Goal: Information Seeking & Learning: Learn about a topic

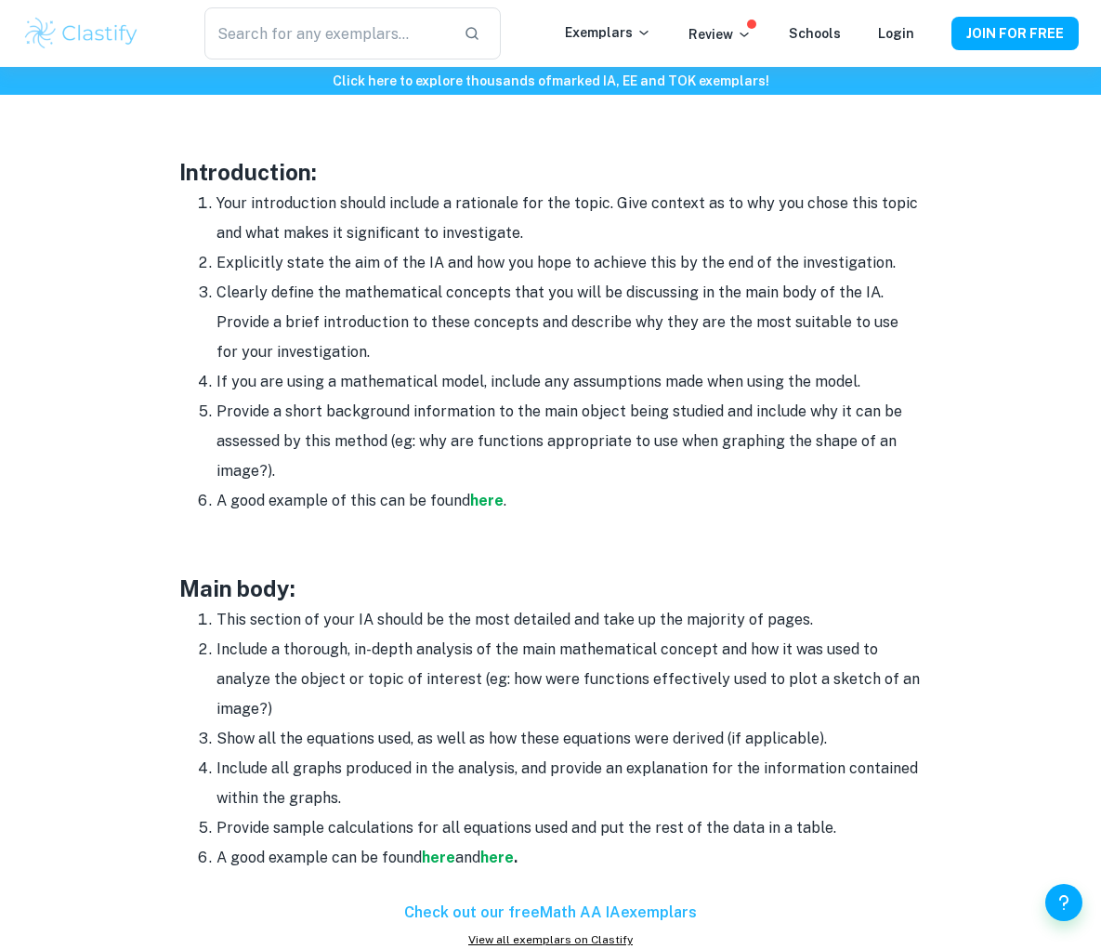
scroll to position [1159, 0]
click at [0, 0] on div "​ Exemplars Review Schools Login JOIN FOR FREE Click here to explore thousands …" at bounding box center [550, 729] width 1101 height 3642
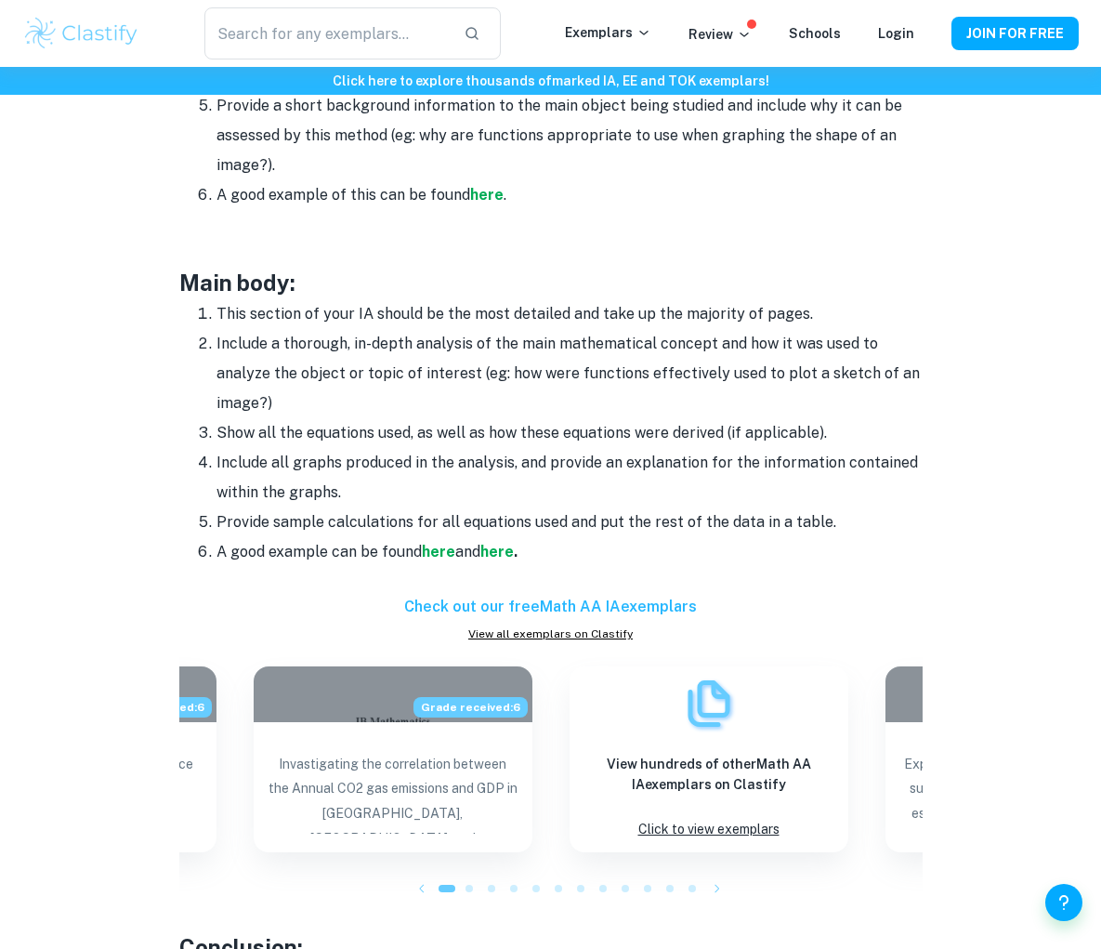
scroll to position [1466, 0]
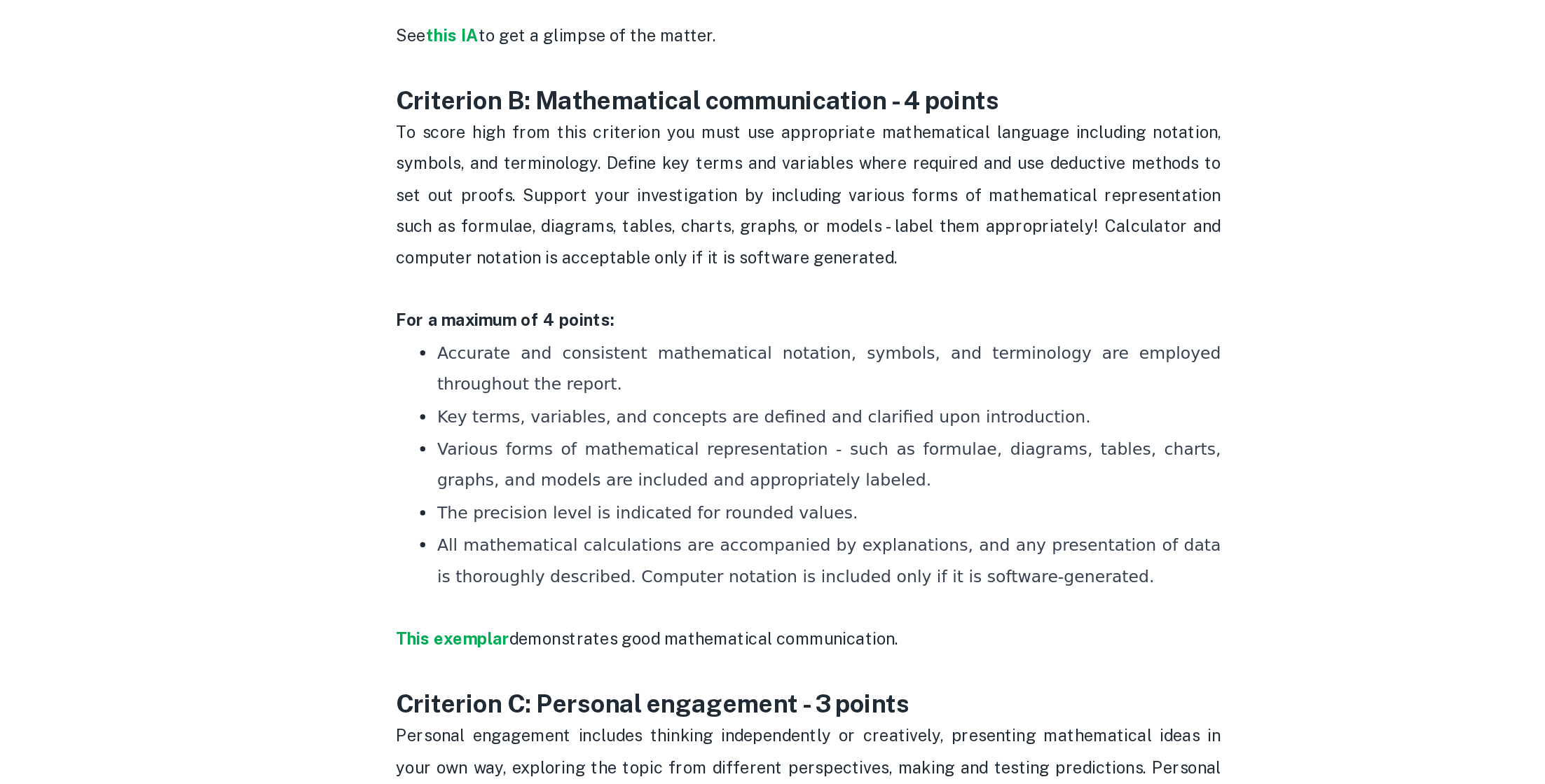
scroll to position [844, 0]
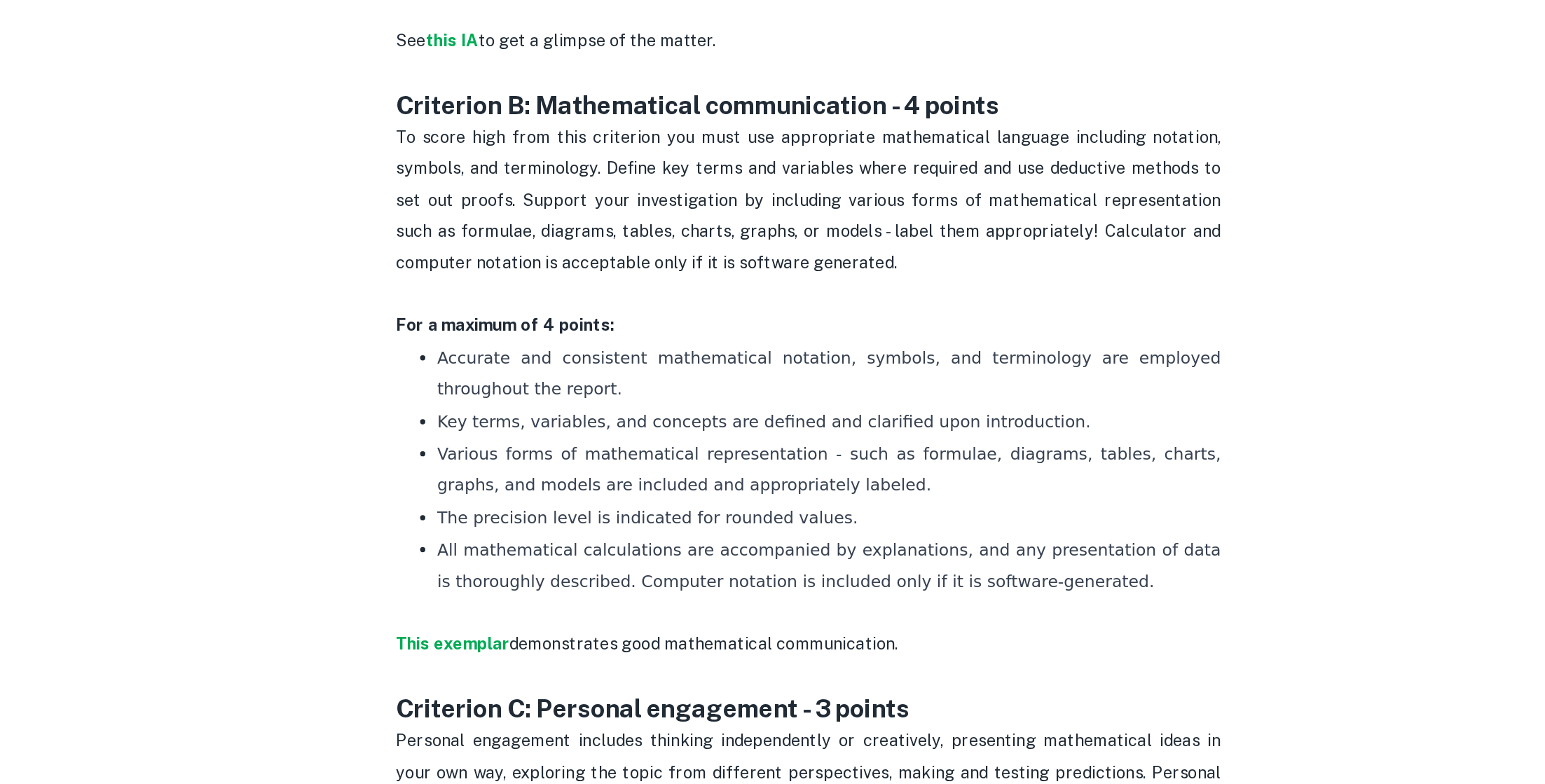
click at [552, 504] on span "Accurate and consistent mathematical notation, symbols, and terminology are emp…" at bounding box center [788, 500] width 536 height 35
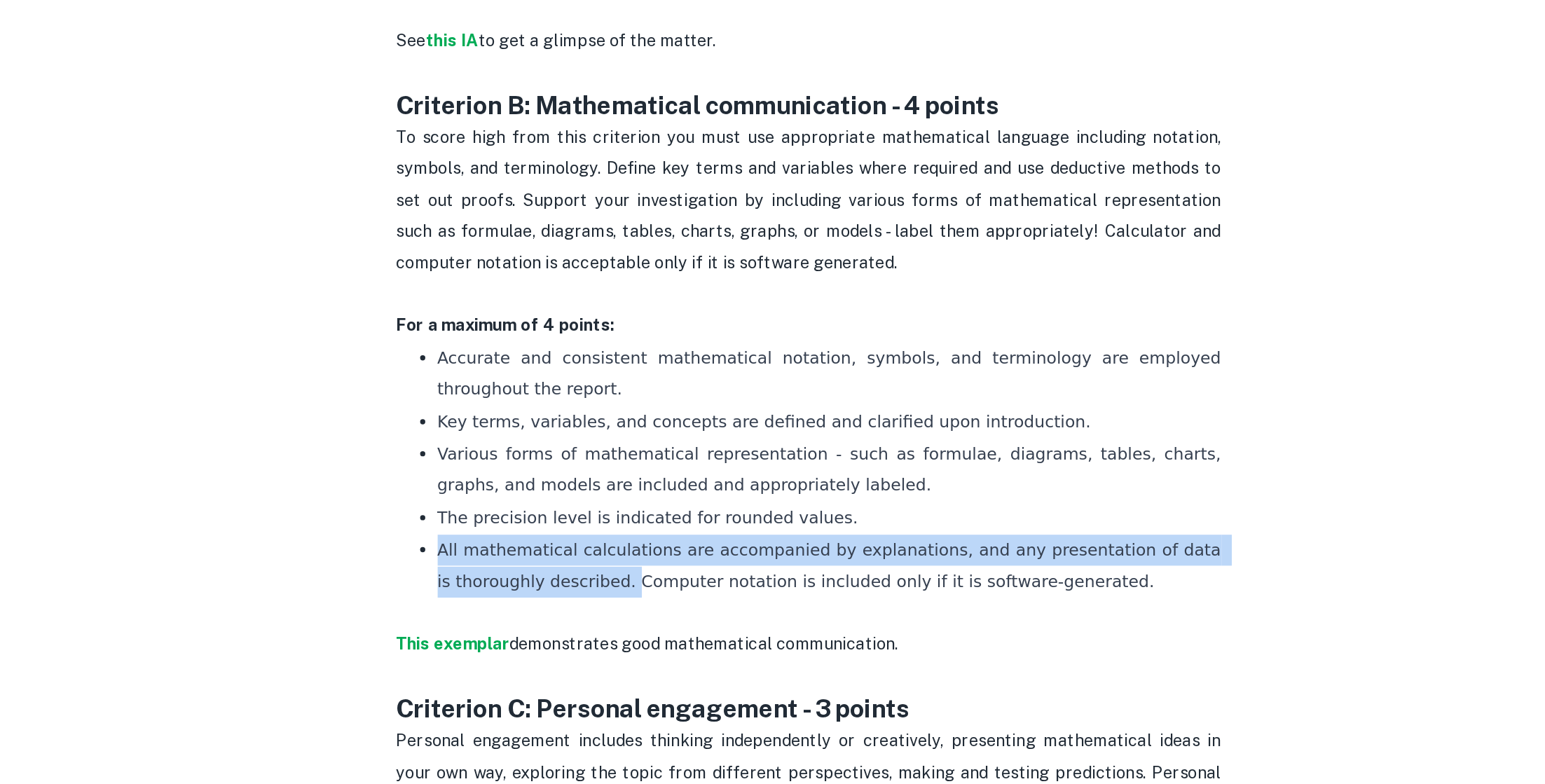
drag, startPoint x: 520, startPoint y: 618, endPoint x: 636, endPoint y: 630, distance: 116.6
click at [636, 630] on p "All mathematical calculations are accompanied by explanations, and any presenta…" at bounding box center [786, 641] width 532 height 64
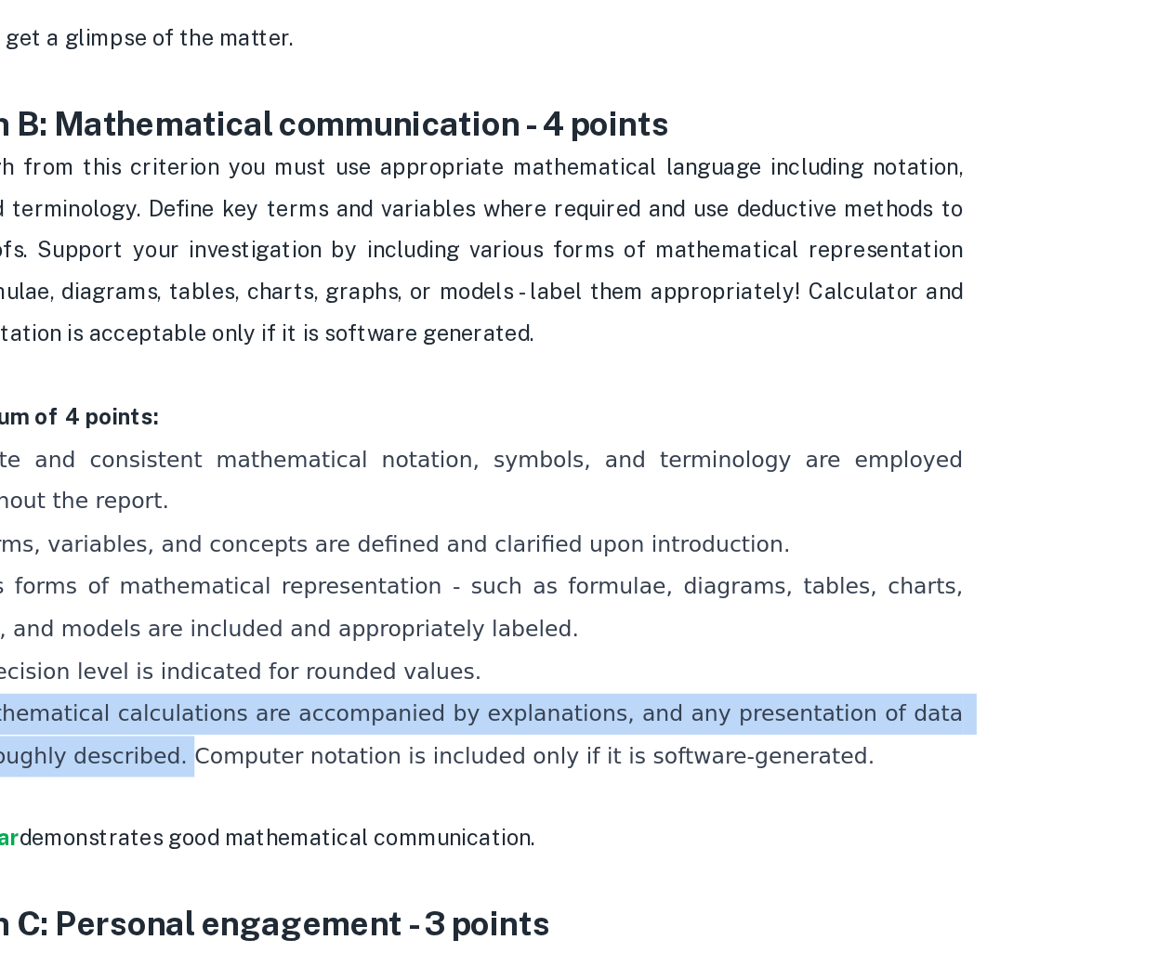
scroll to position [1142, 0]
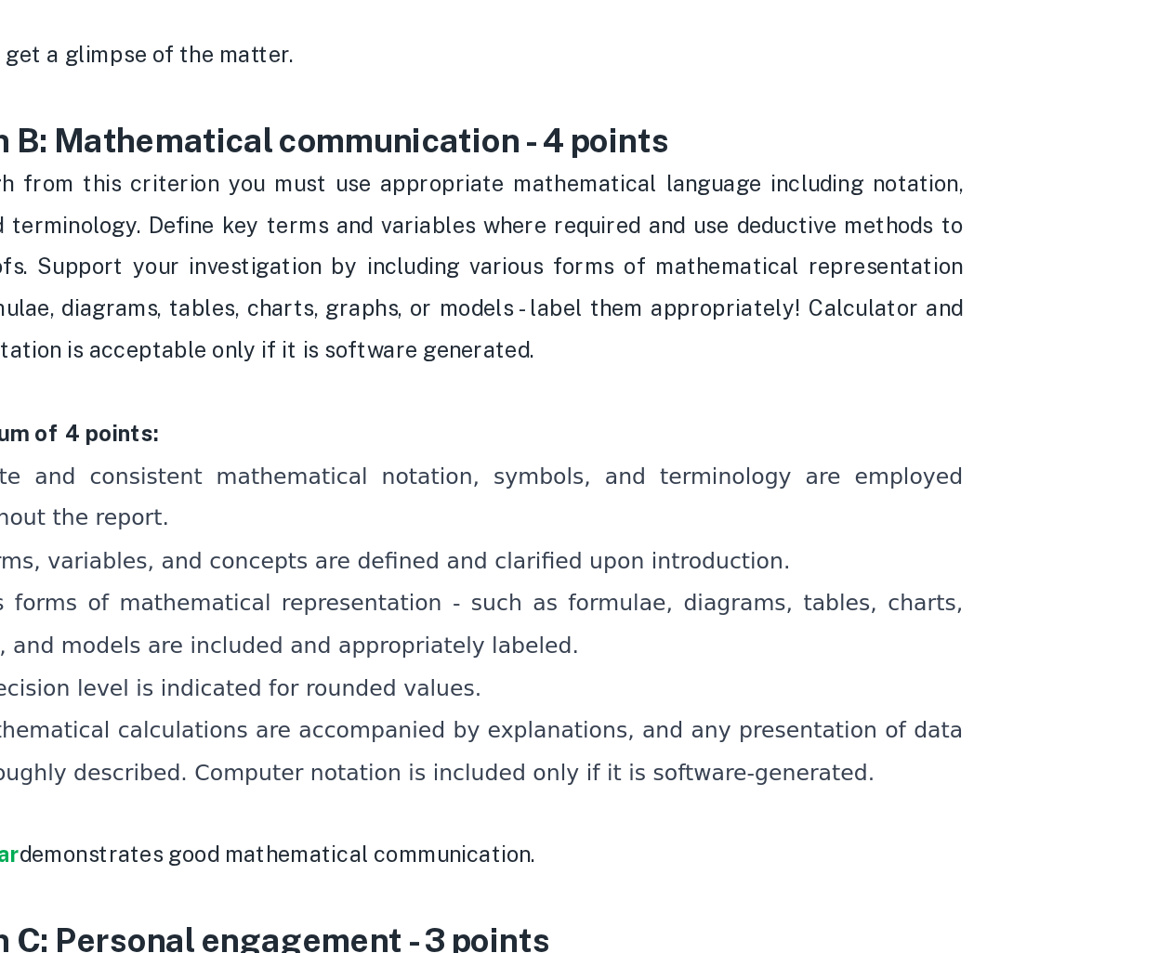
click at [746, 591] on p "For a maximum of 4 points:" at bounding box center [578, 588] width 743 height 28
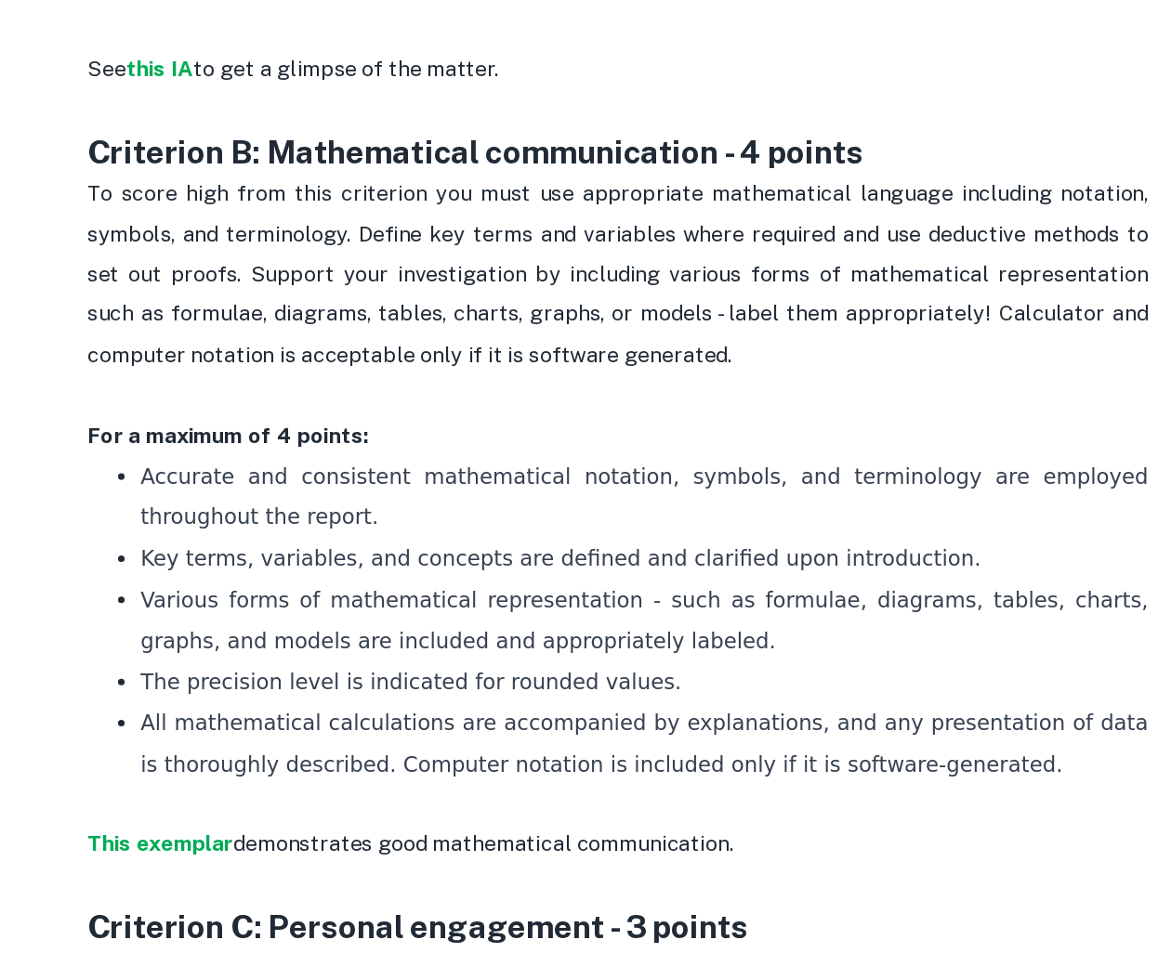
scroll to position [1157, 0]
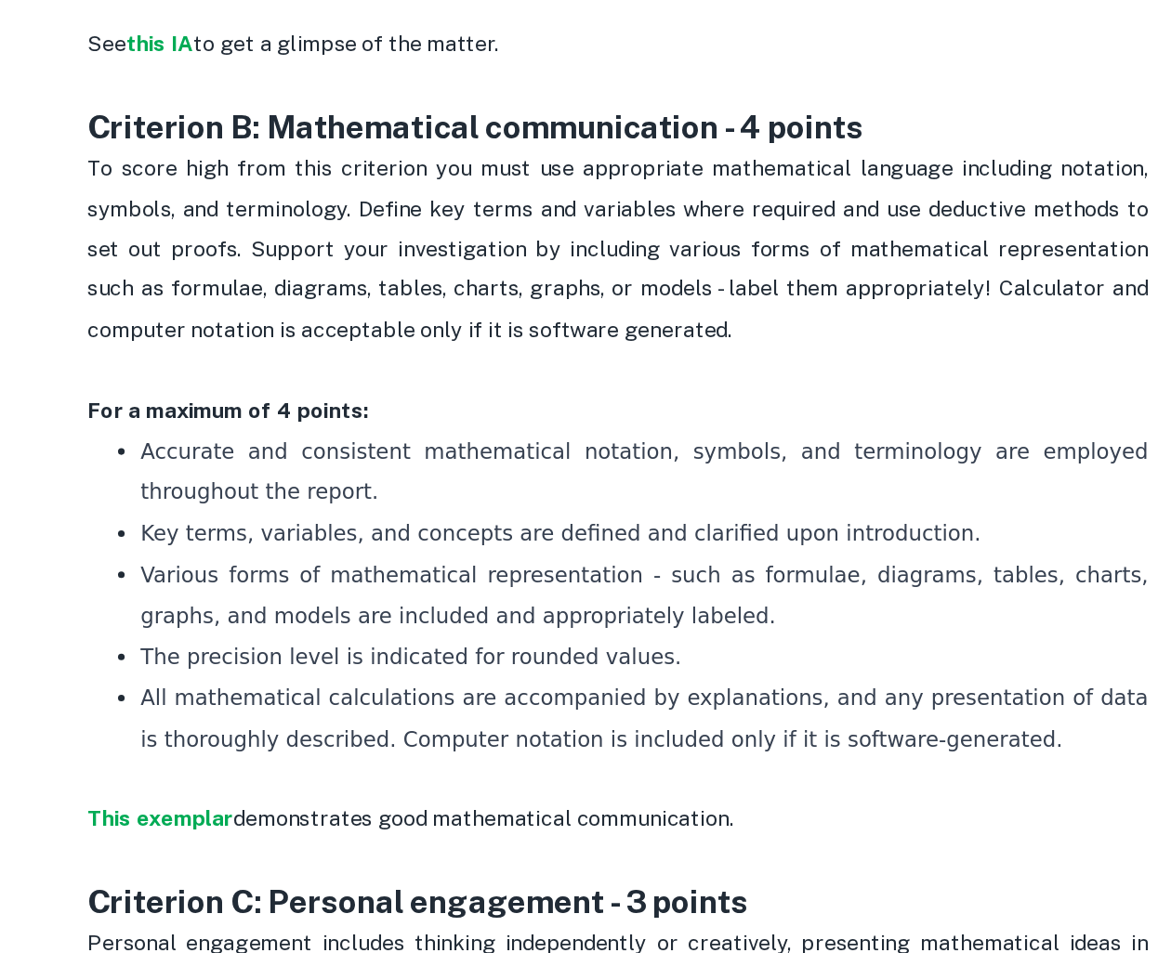
click at [379, 488] on span "To score high from this criterion you must use appropriate mathematical languag…" at bounding box center [580, 459] width 747 height 131
click at [434, 489] on span "To score high from this criterion you must use appropriate mathematical languag…" at bounding box center [580, 459] width 747 height 131
click at [468, 488] on span "To score high from this criterion you must use appropriate mathematical languag…" at bounding box center [580, 459] width 747 height 131
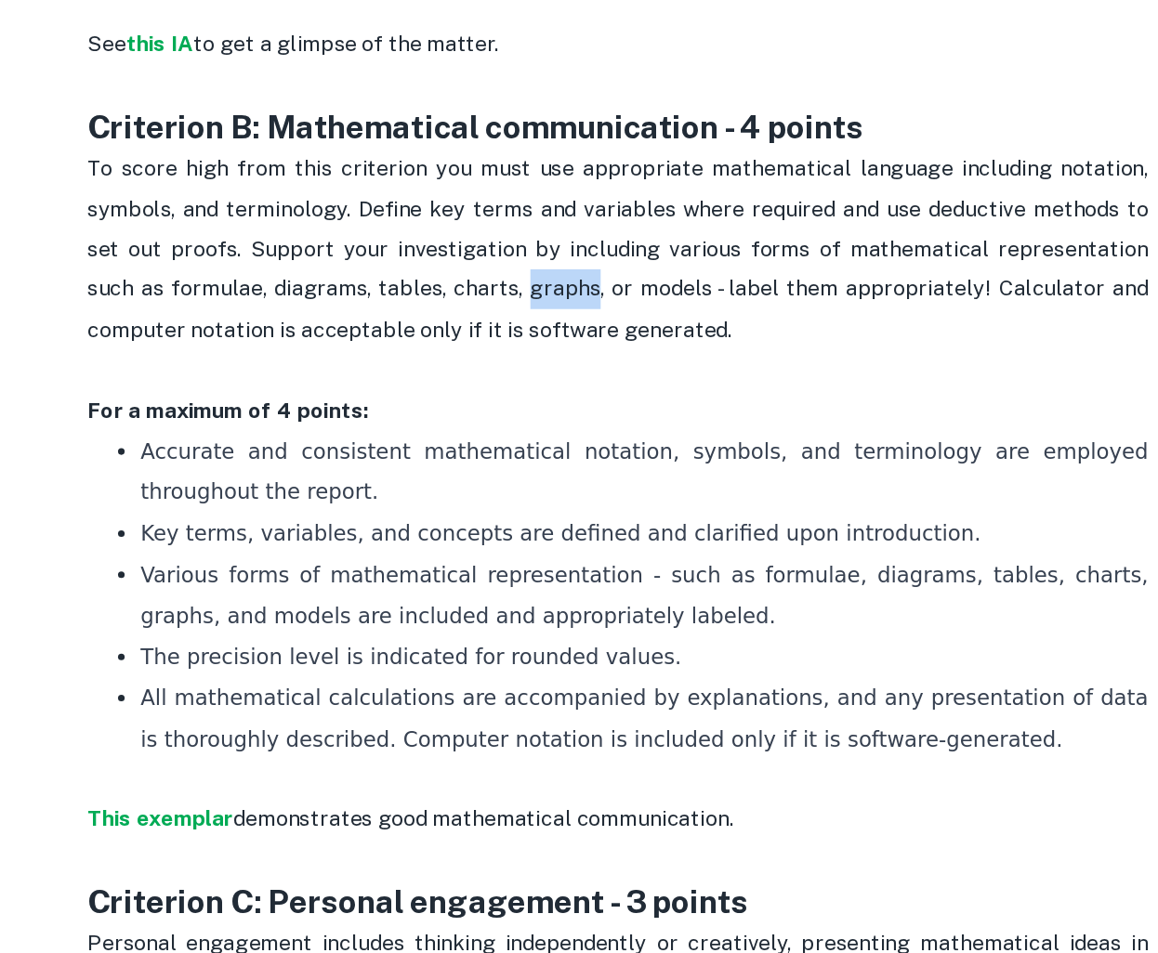
click at [468, 488] on span "To score high from this criterion you must use appropriate mathematical languag…" at bounding box center [580, 459] width 747 height 131
click at [603, 638] on p "Accurate and consistent mathematical notation, symbols, and terminology are emp…" at bounding box center [597, 616] width 706 height 57
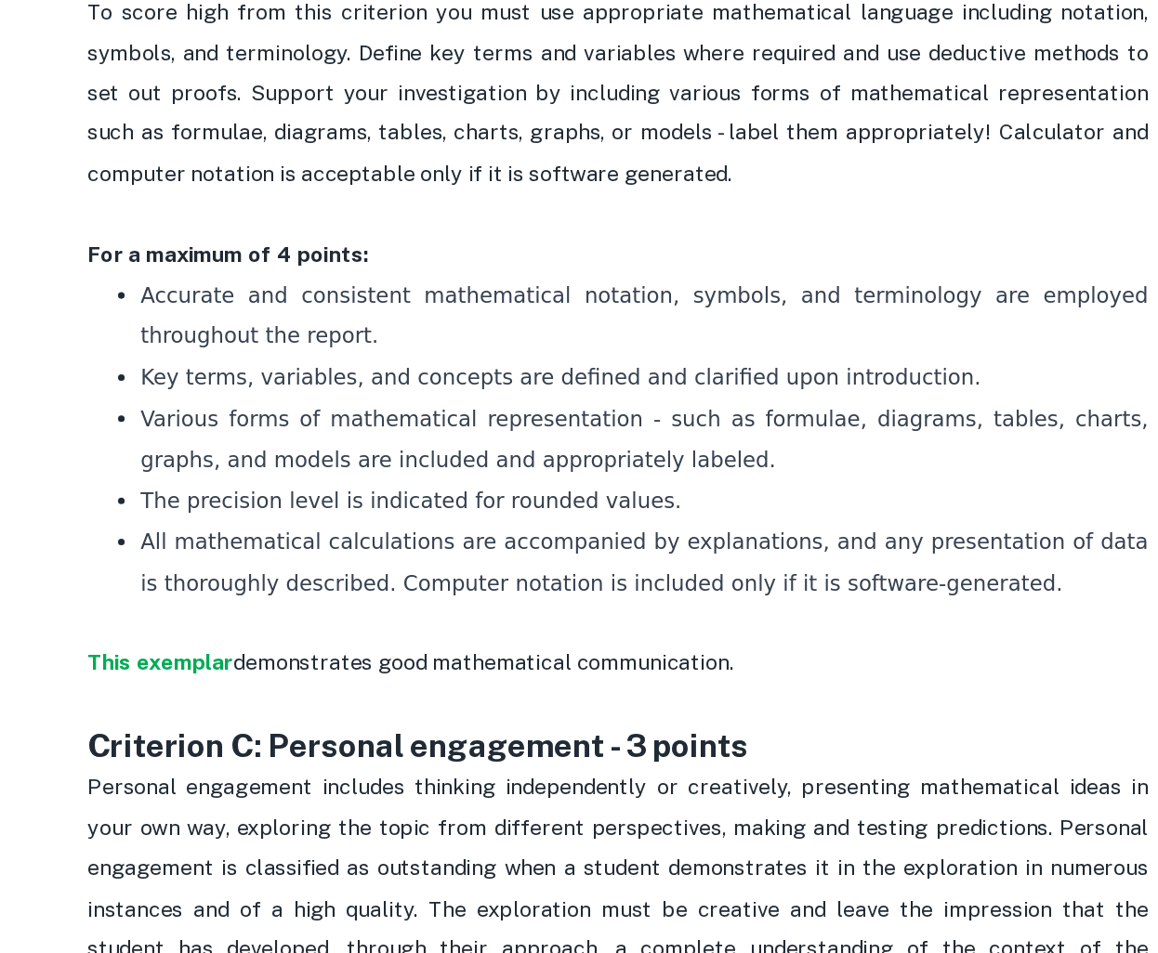
click at [329, 601] on span "Various forms of mathematical representation - such as formulae, diagrams, tabl…" at bounding box center [599, 593] width 711 height 46
click at [282, 642] on p "The precision level is indicated for rounded values." at bounding box center [597, 637] width 706 height 28
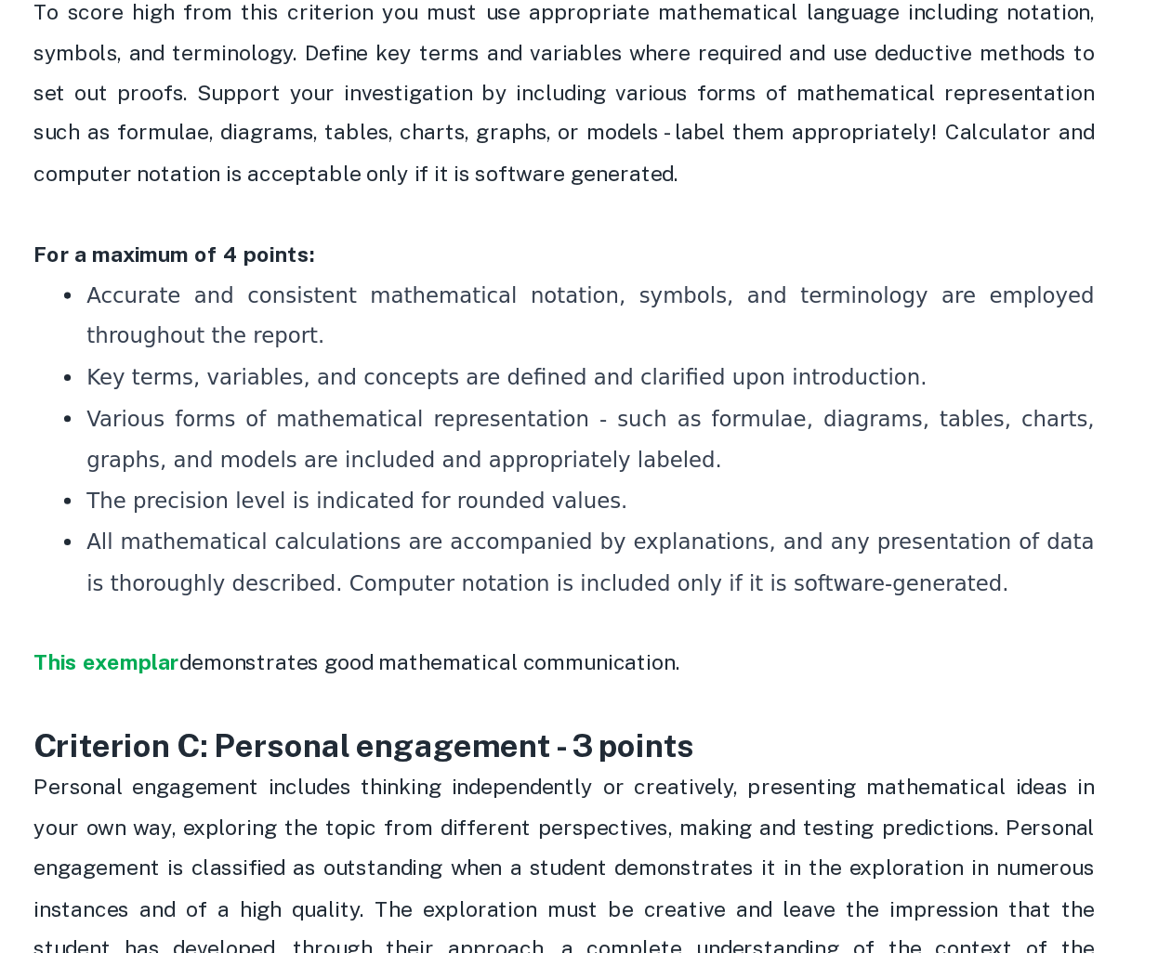
click at [629, 754] on span "demonstrates good mathematical communication." at bounding box center [484, 750] width 350 height 18
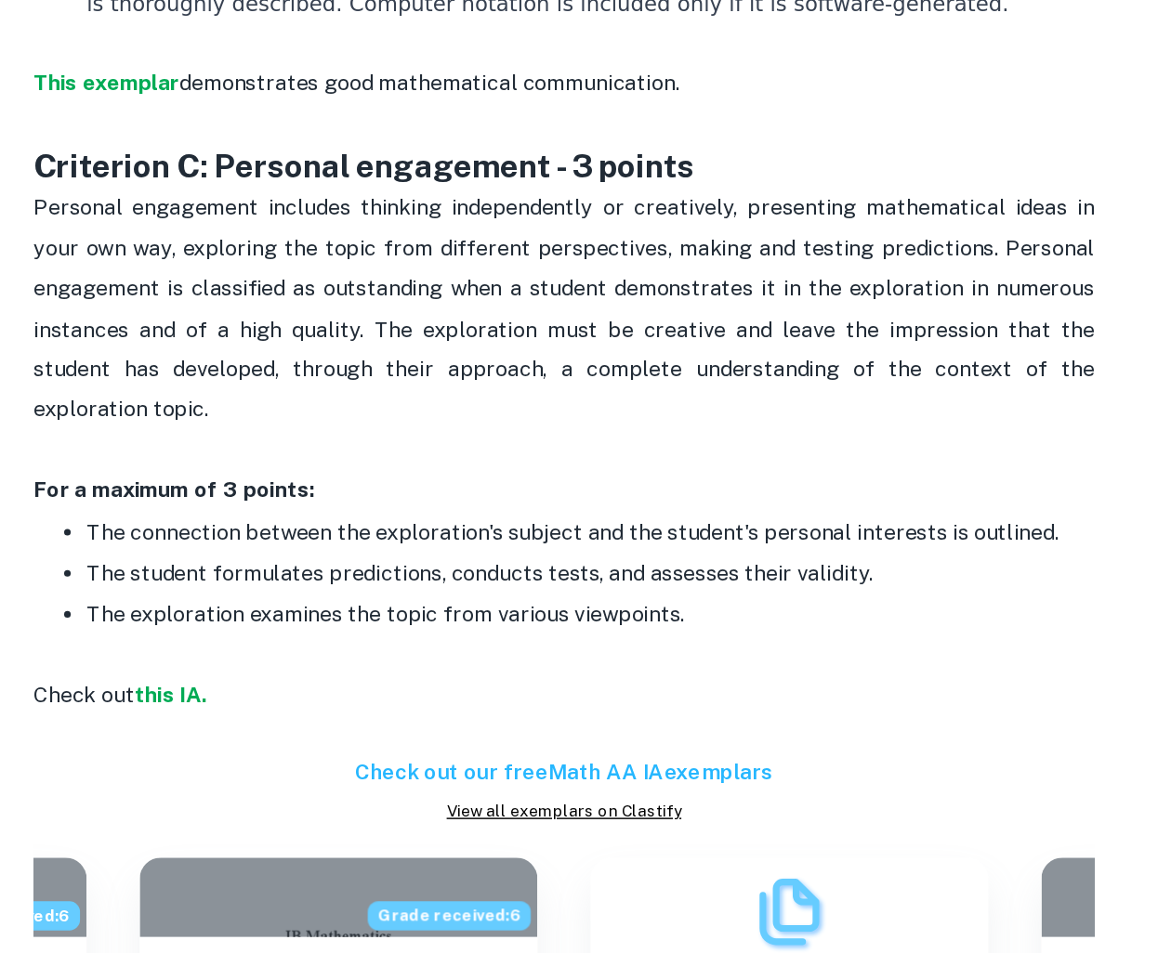
scroll to position [1697, 0]
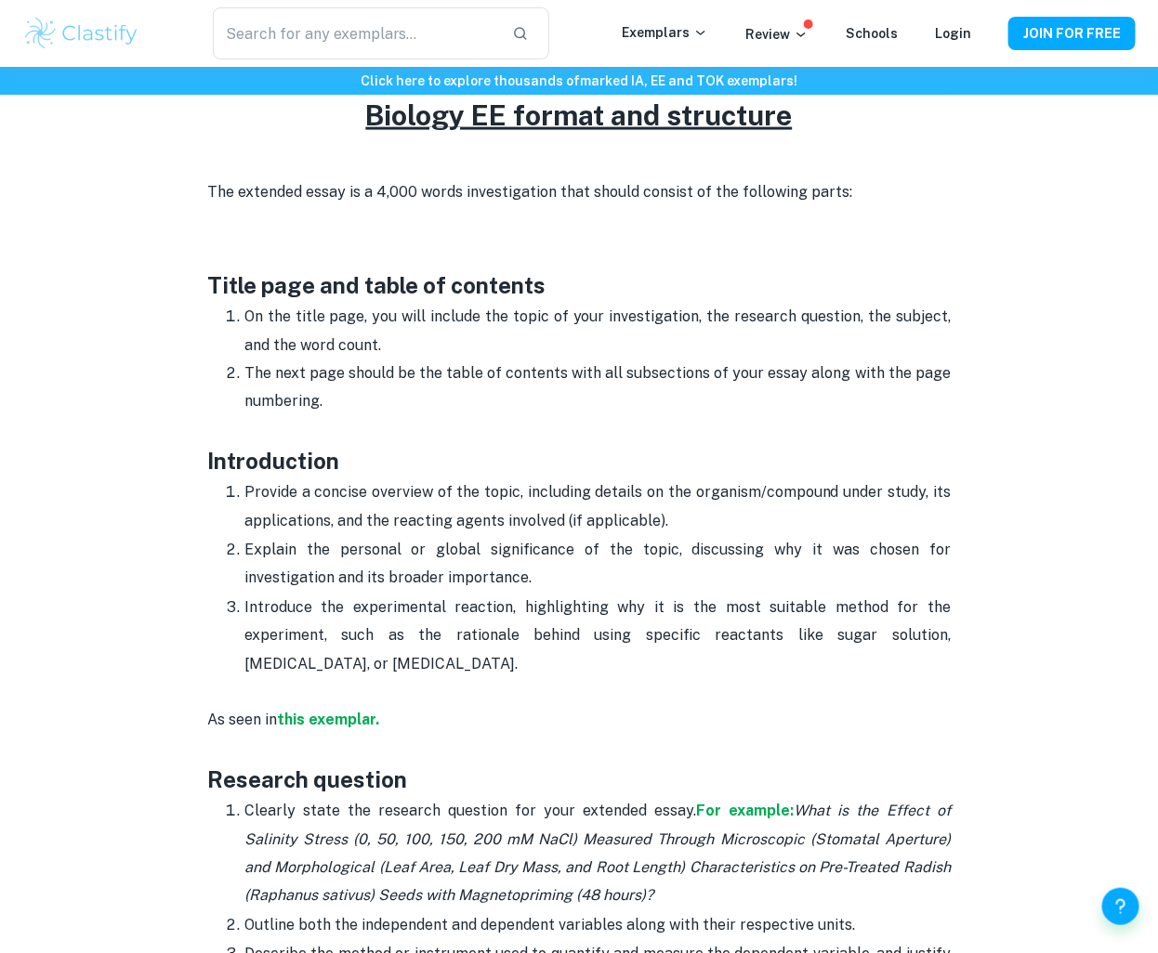
scroll to position [803, 0]
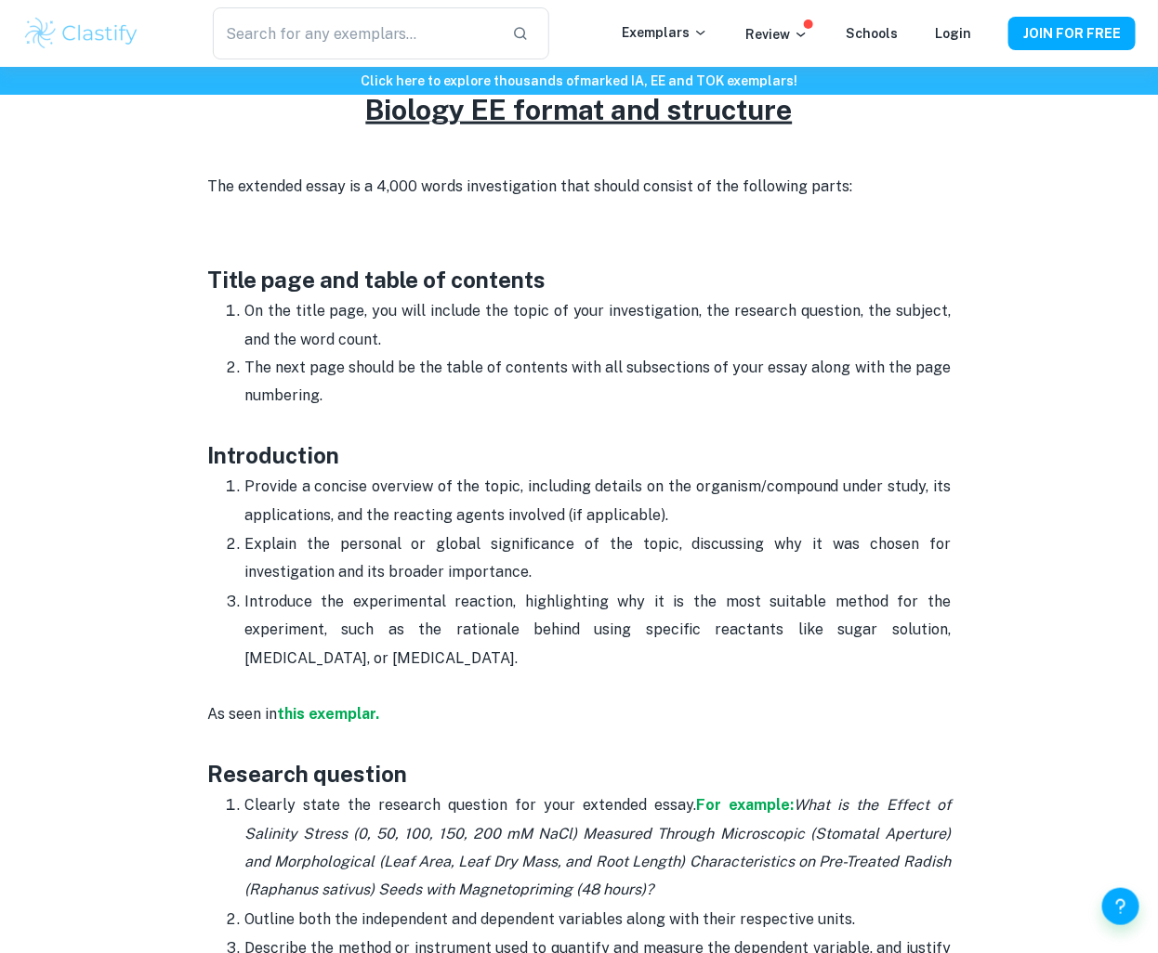
click at [484, 571] on p "Explain the personal or global significance of the topic, discussing why it was…" at bounding box center [597, 559] width 706 height 57
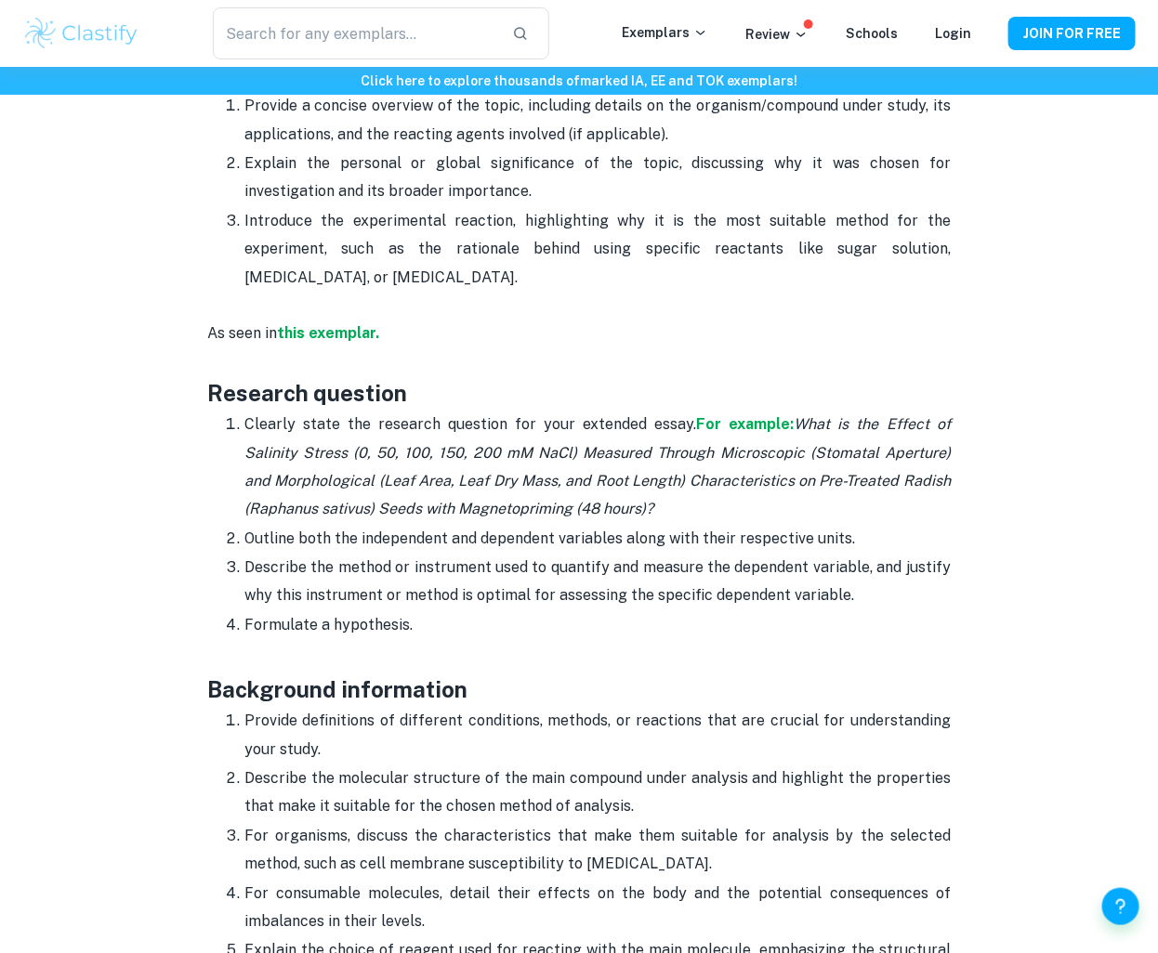
scroll to position [1187, 0]
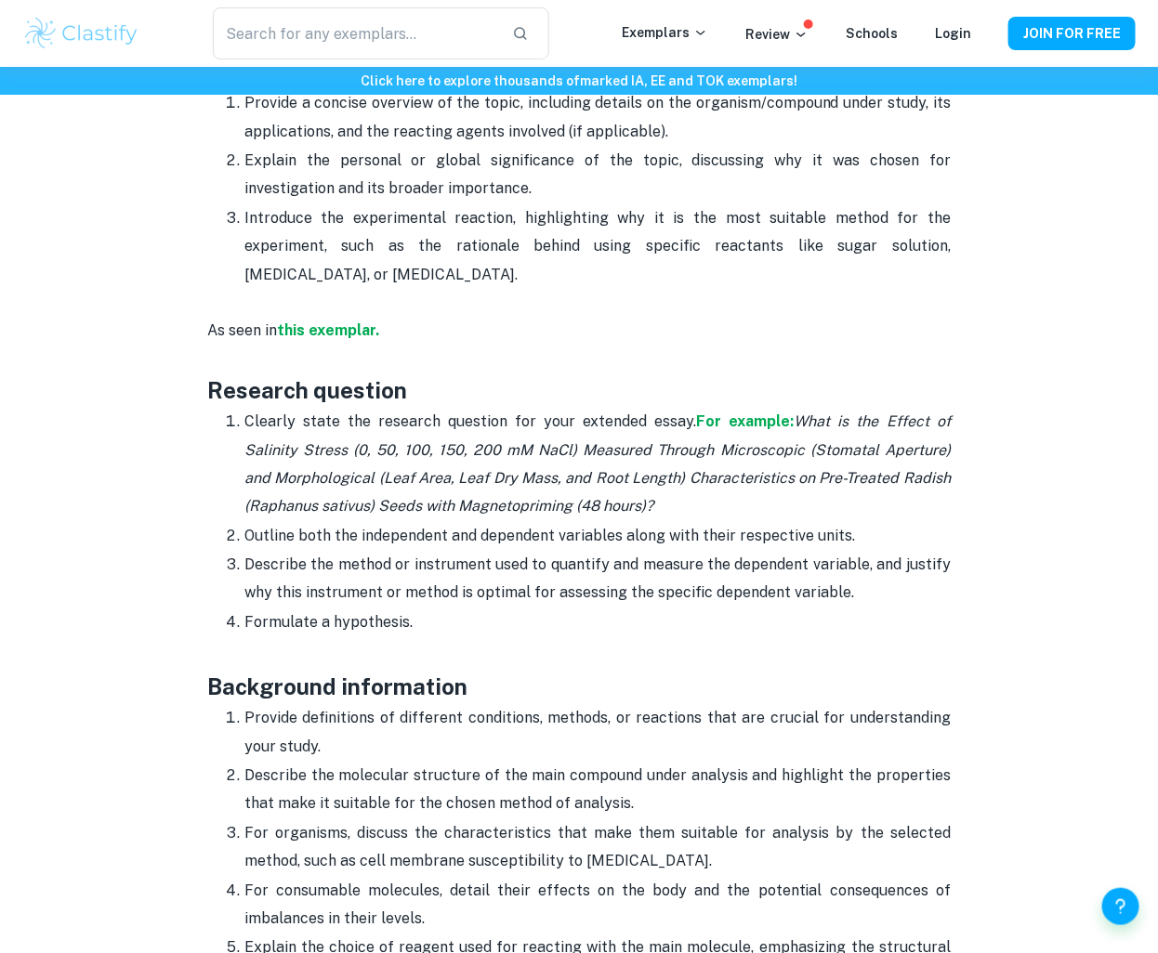
click at [393, 428] on p "Clearly state the research question for your extended essay. For example: What …" at bounding box center [597, 464] width 706 height 113
click at [412, 534] on p "Outline both the independent and dependent variables along with their respectiv…" at bounding box center [597, 536] width 706 height 28
click at [335, 539] on p "Outline both the independent and dependent variables along with their respectiv…" at bounding box center [597, 536] width 706 height 28
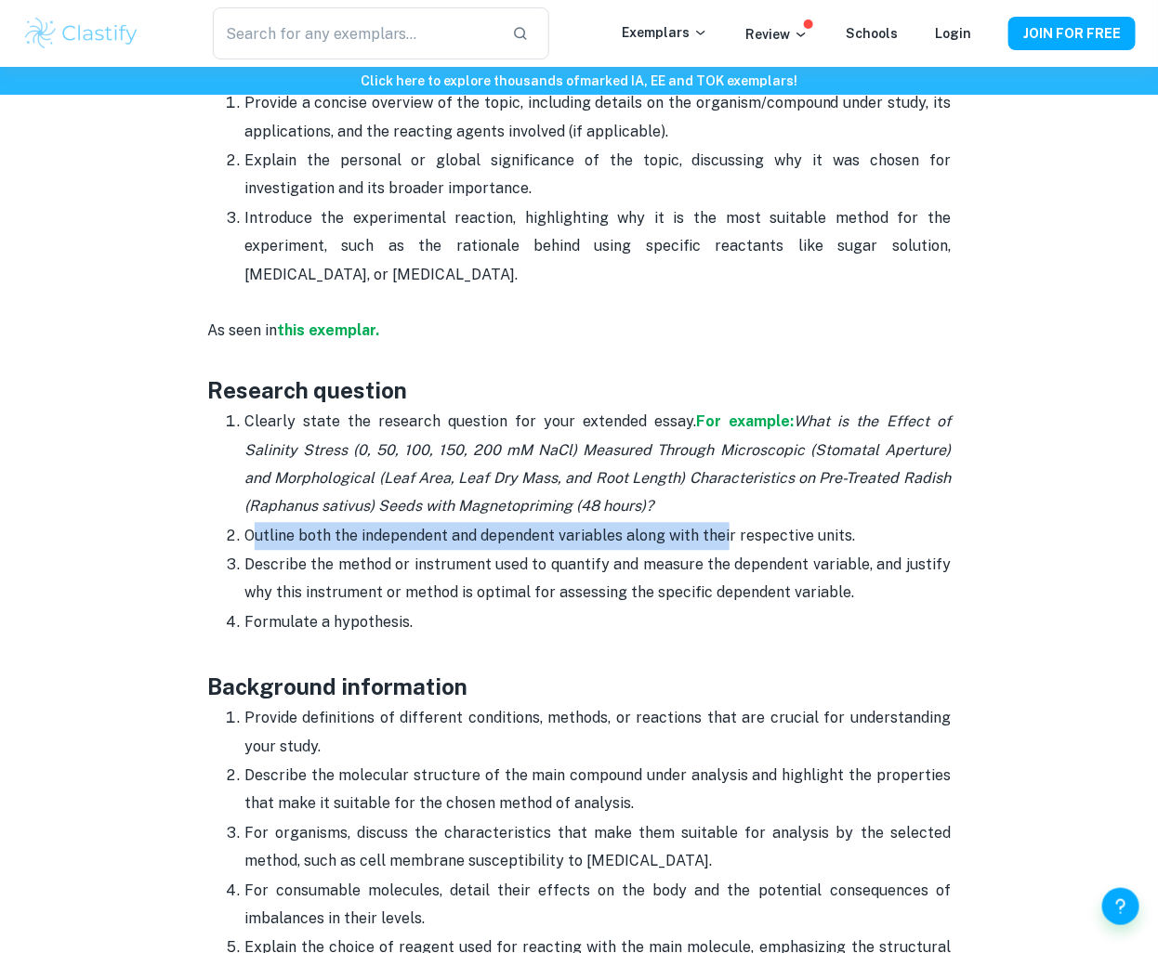
drag, startPoint x: 258, startPoint y: 534, endPoint x: 721, endPoint y: 520, distance: 462.9
click at [726, 522] on p "Outline both the independent and dependent variables along with their respectiv…" at bounding box center [597, 536] width 706 height 28
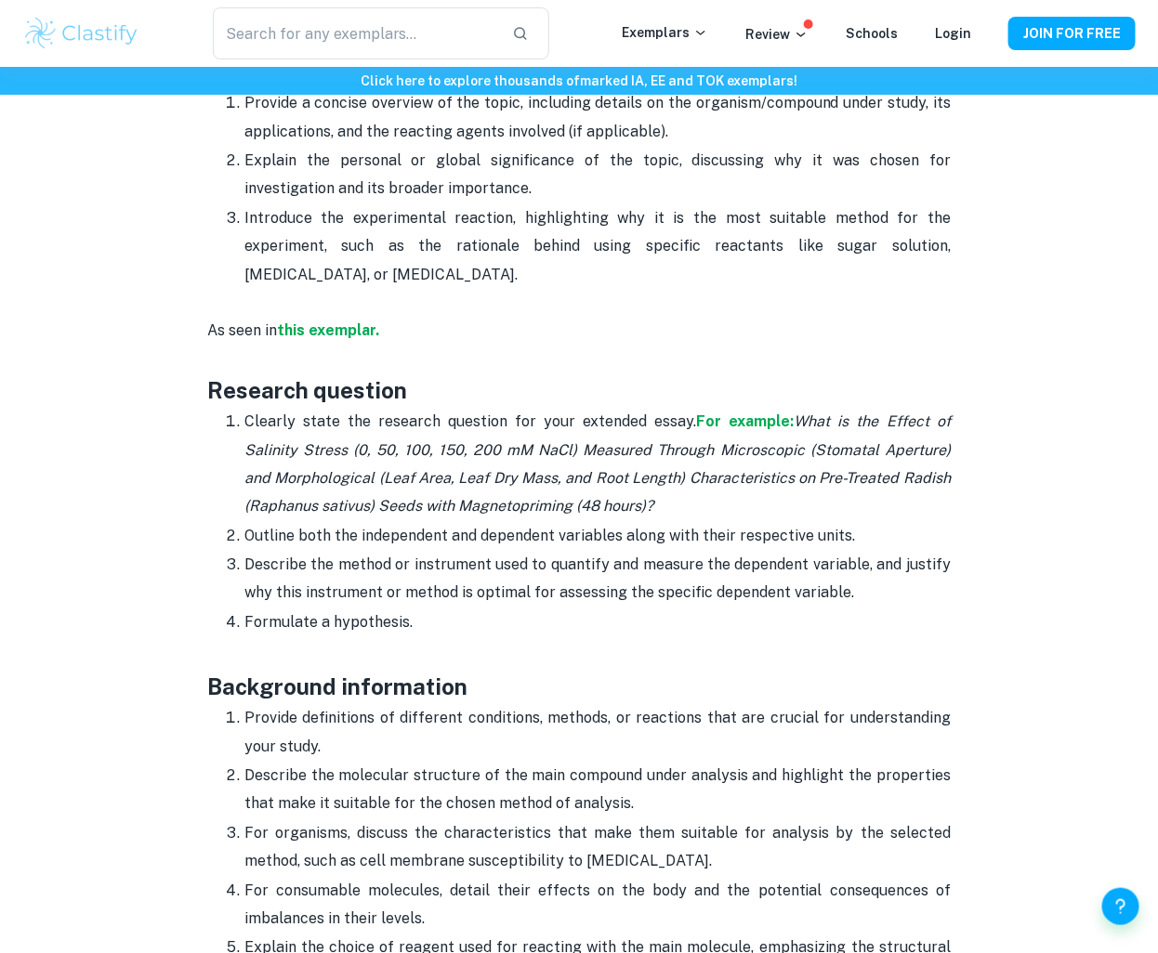
click at [779, 528] on p "Outline both the independent and dependent variables along with their respectiv…" at bounding box center [597, 536] width 706 height 28
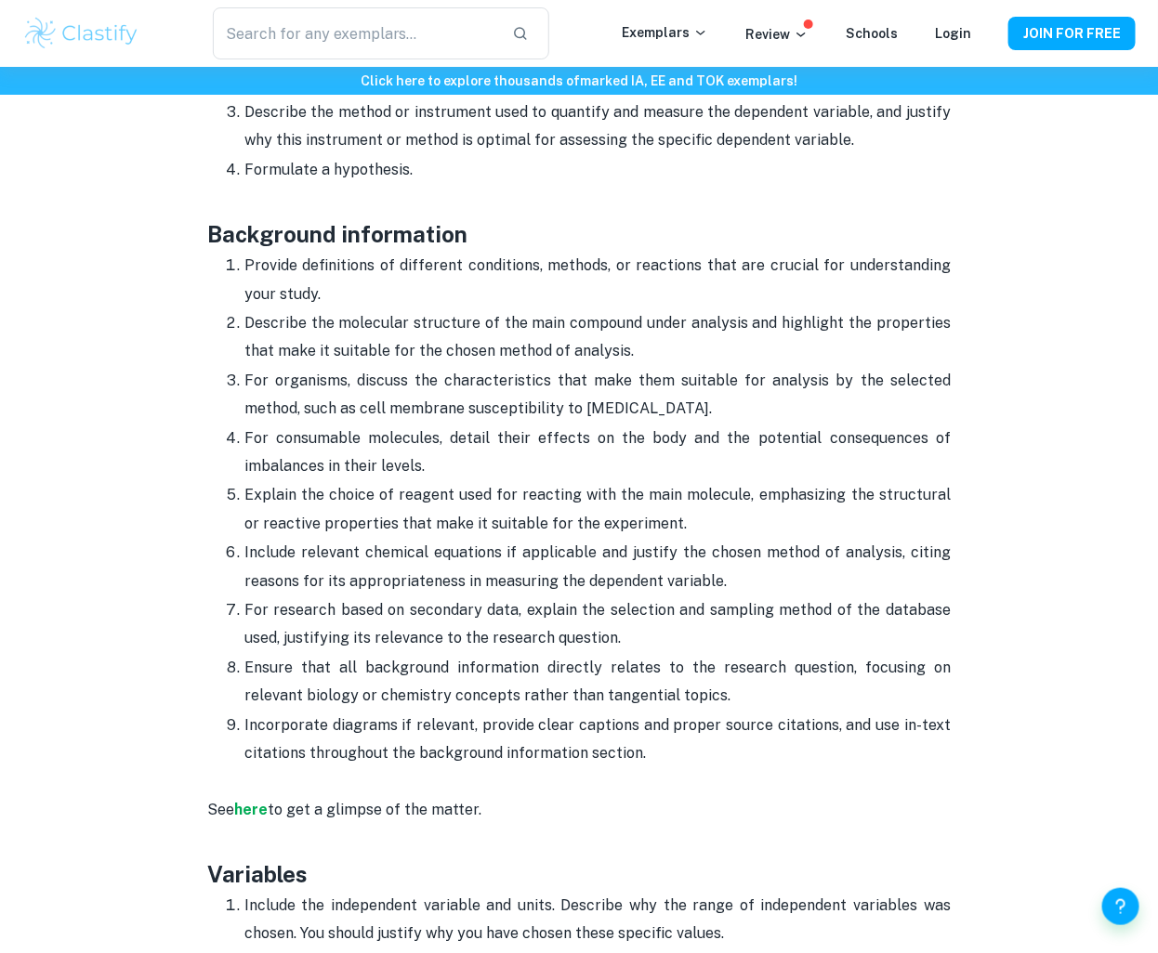
scroll to position [1614, 0]
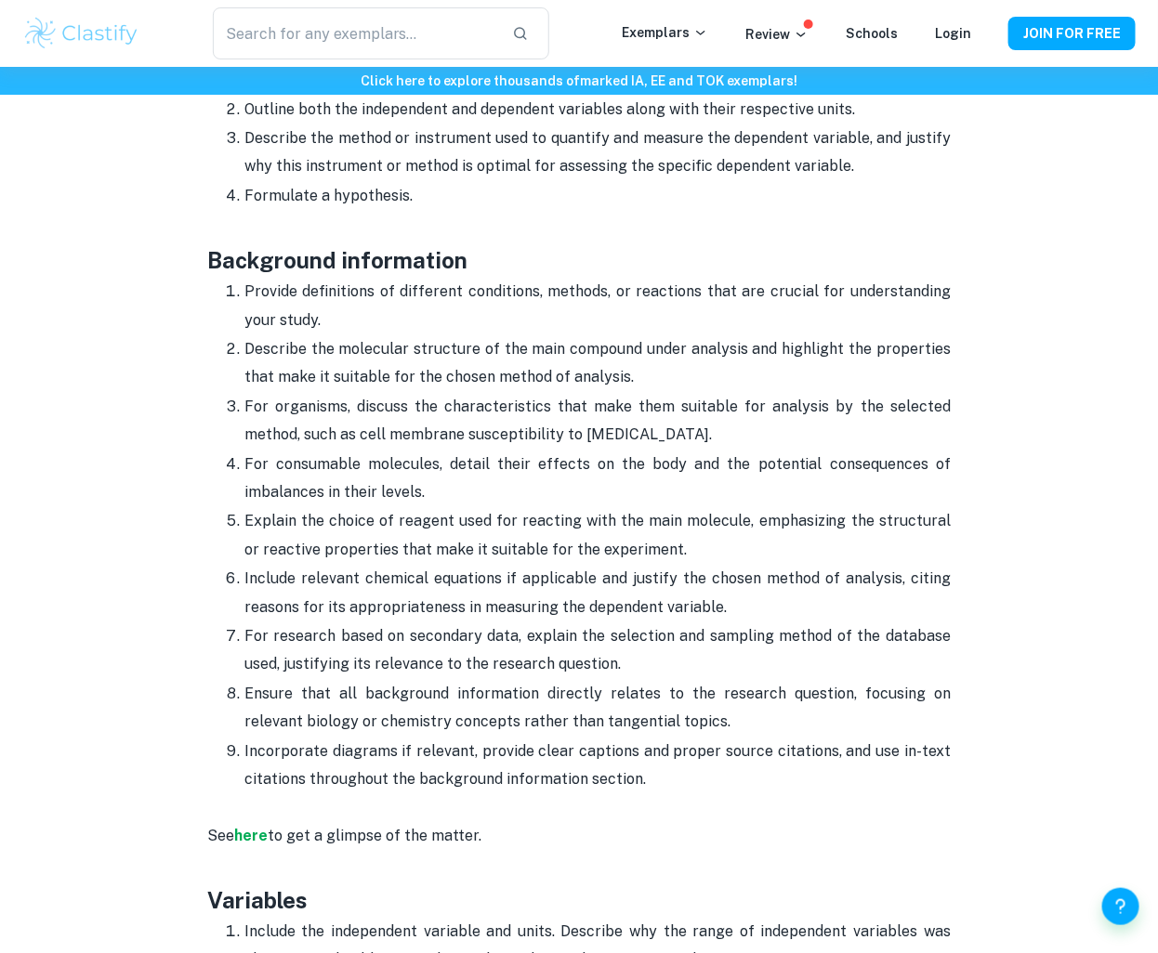
click at [439, 325] on p "Provide definitions of different conditions, methods, or reactions that are cru…" at bounding box center [597, 306] width 706 height 57
click at [455, 605] on p "Include relevant chemical equations if applicable and justify the chosen method…" at bounding box center [597, 593] width 706 height 57
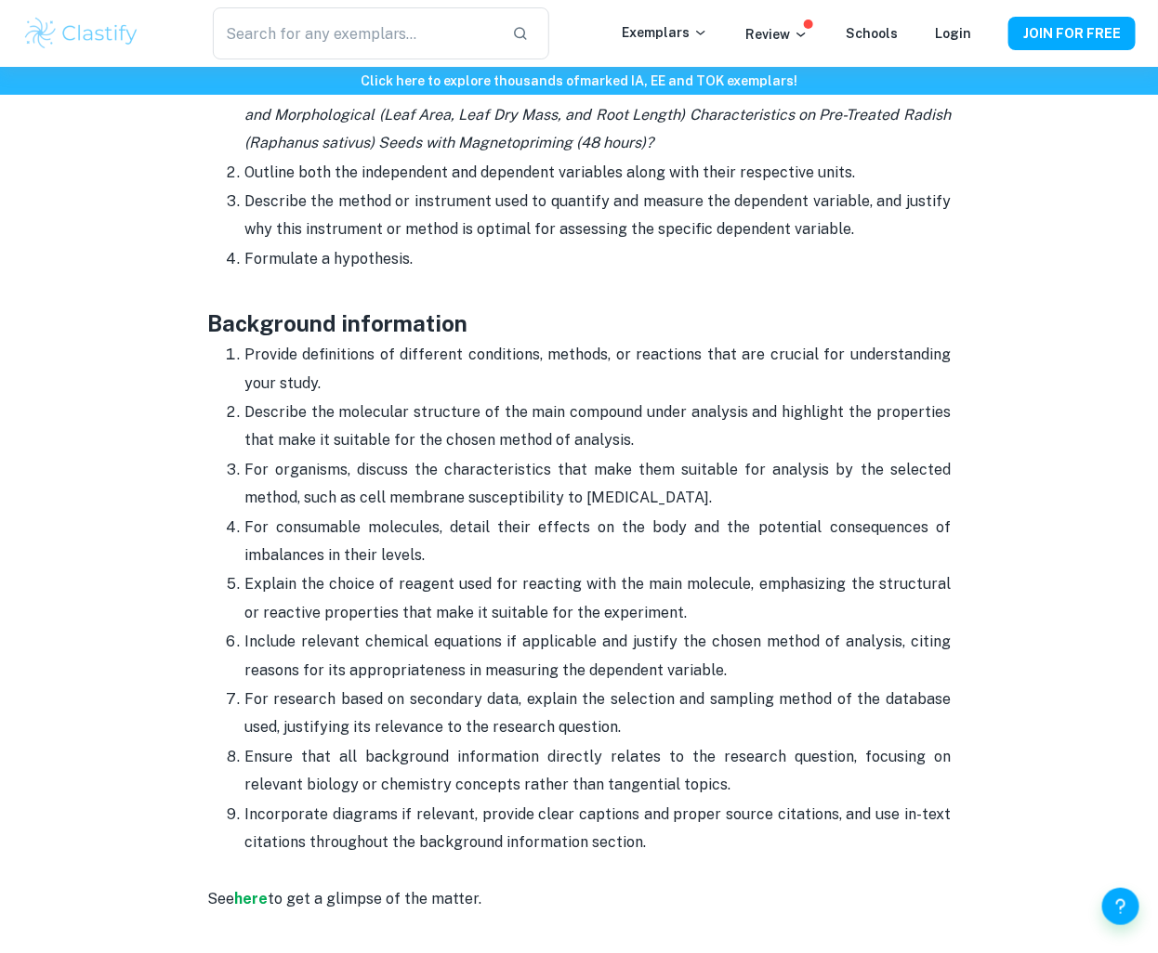
scroll to position [1548, 0]
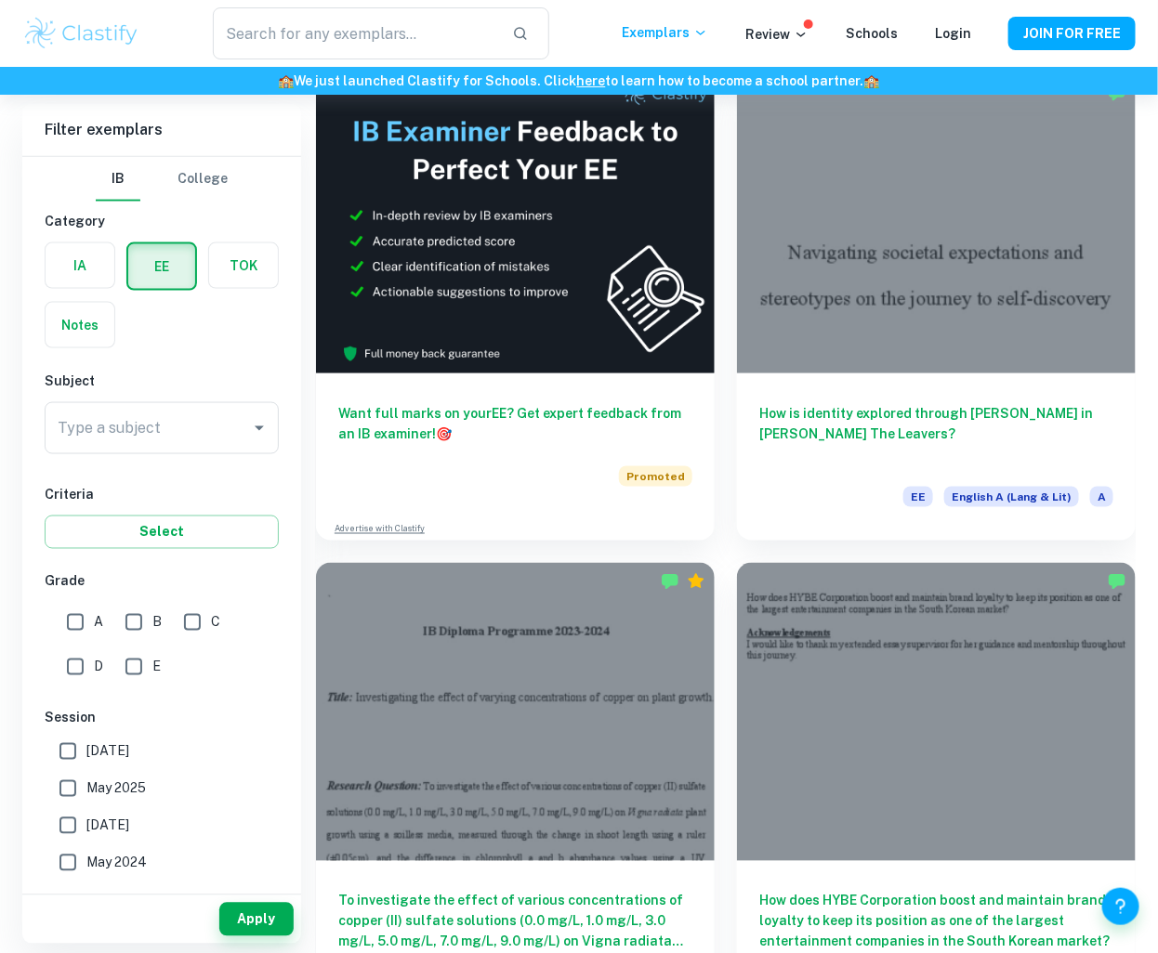
scroll to position [1144, 0]
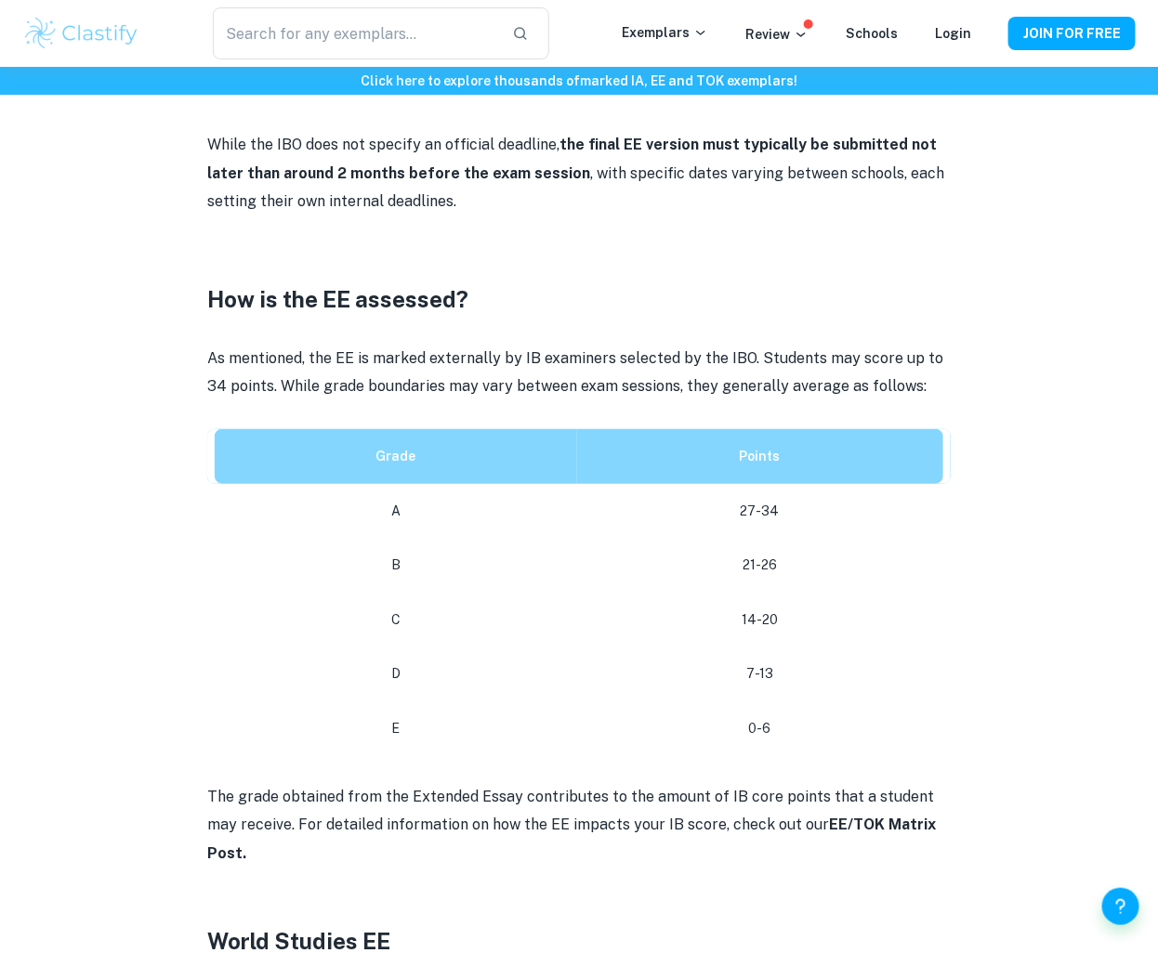
scroll to position [2805, 0]
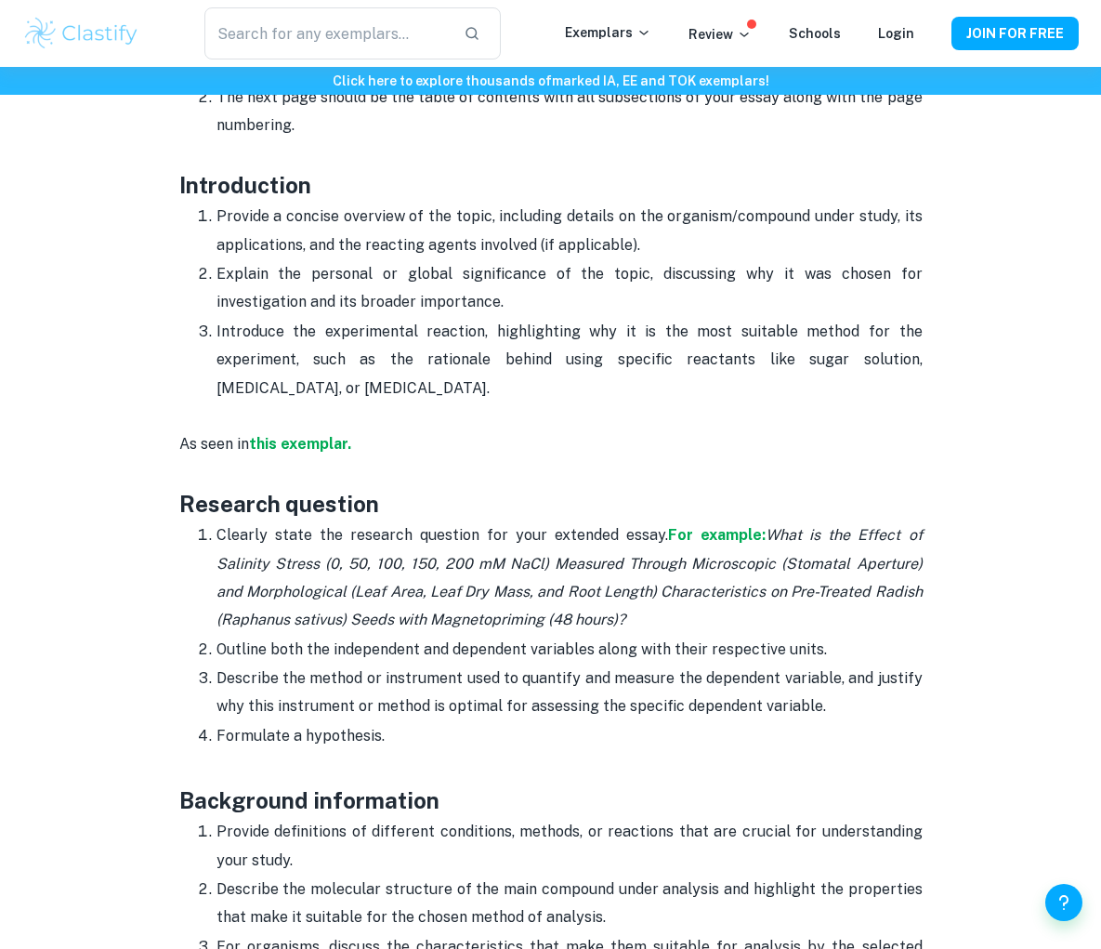
scroll to position [1200, 0]
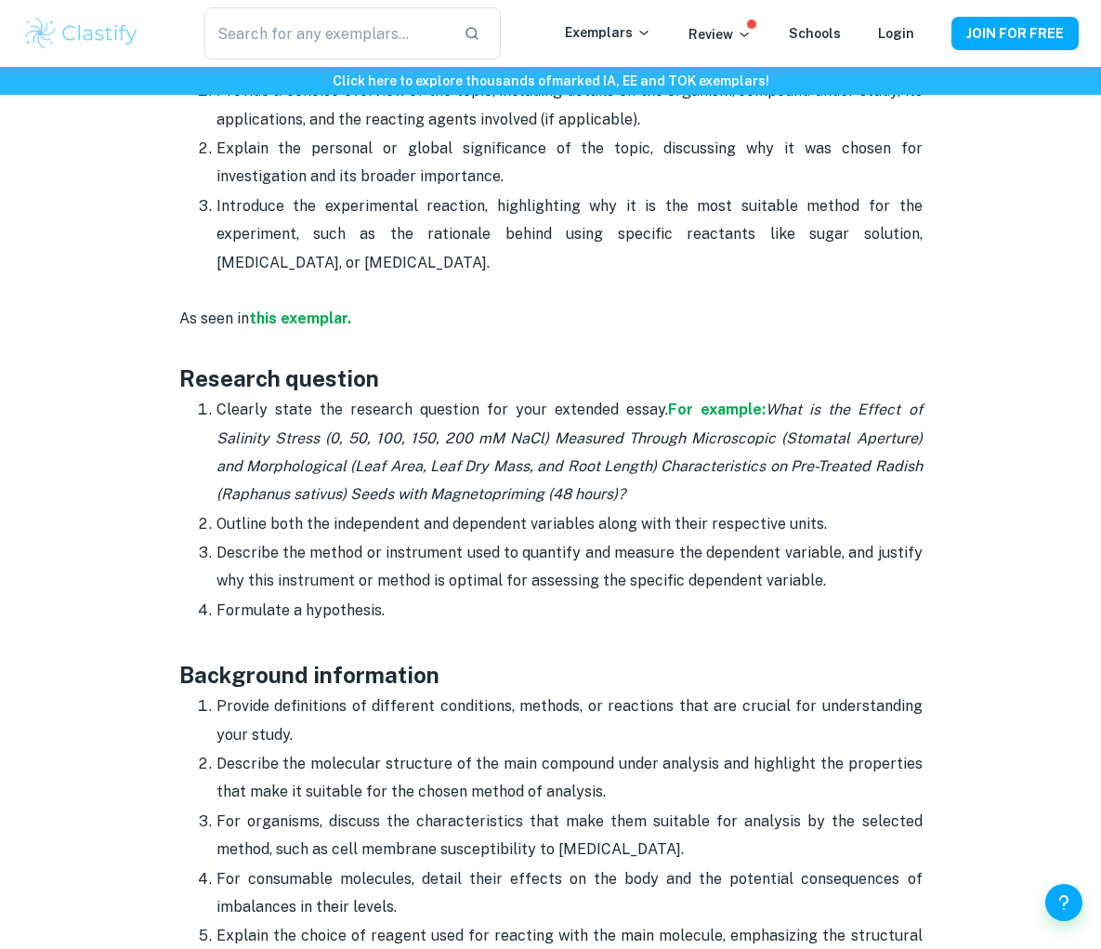
click at [302, 627] on h3 "Background information" at bounding box center [550, 657] width 743 height 67
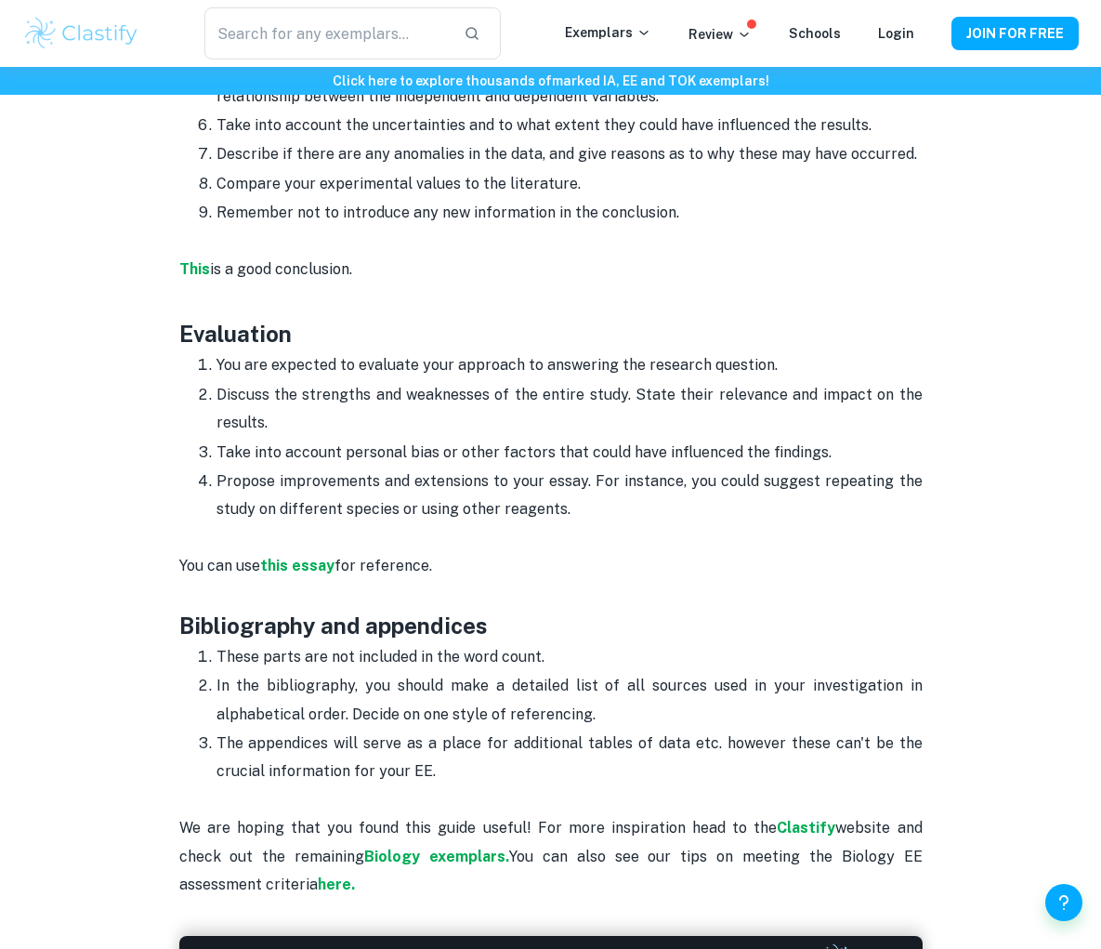
scroll to position [4368, 0]
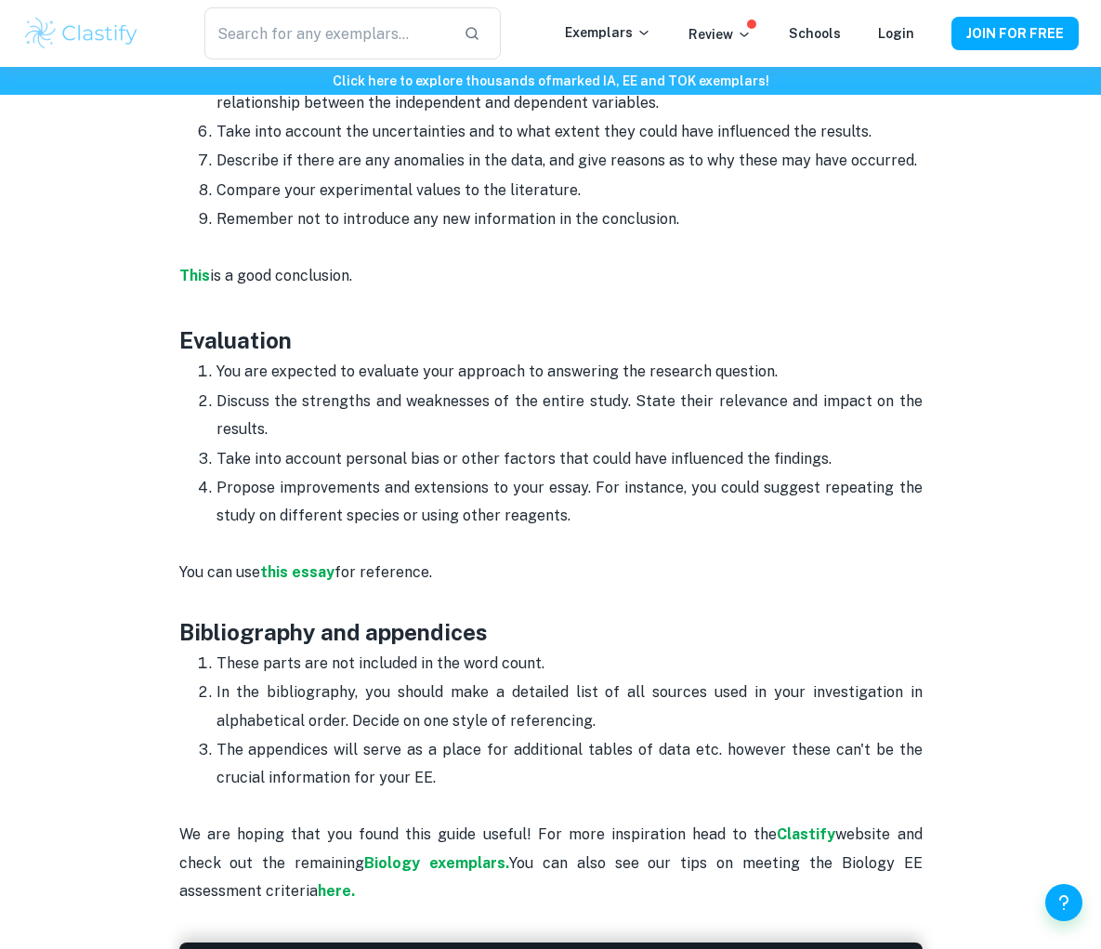
click at [366, 387] on p "Discuss the strengths and weaknesses of the entire study. State their relevance…" at bounding box center [569, 415] width 706 height 57
click at [717, 445] on p "Take into account personal bias or other factors that could have influenced the…" at bounding box center [569, 459] width 706 height 28
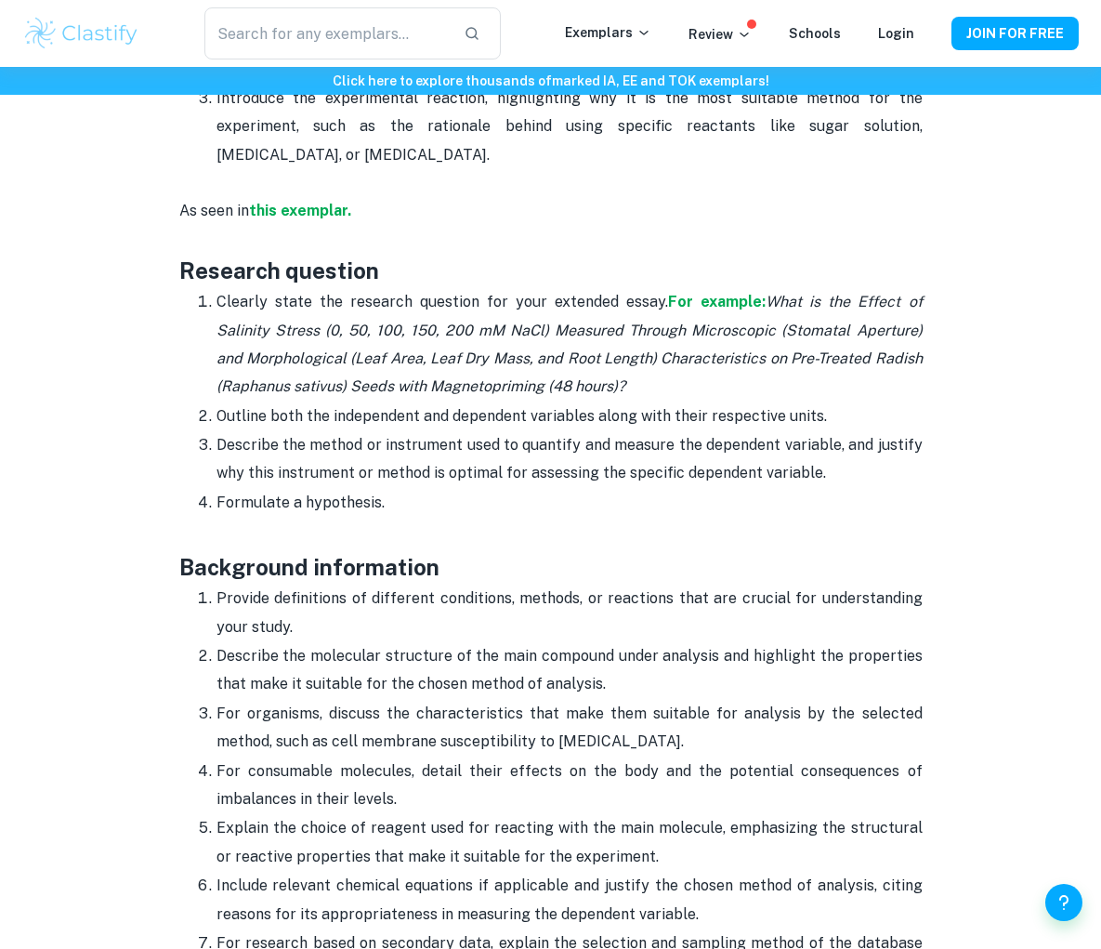
scroll to position [1314, 0]
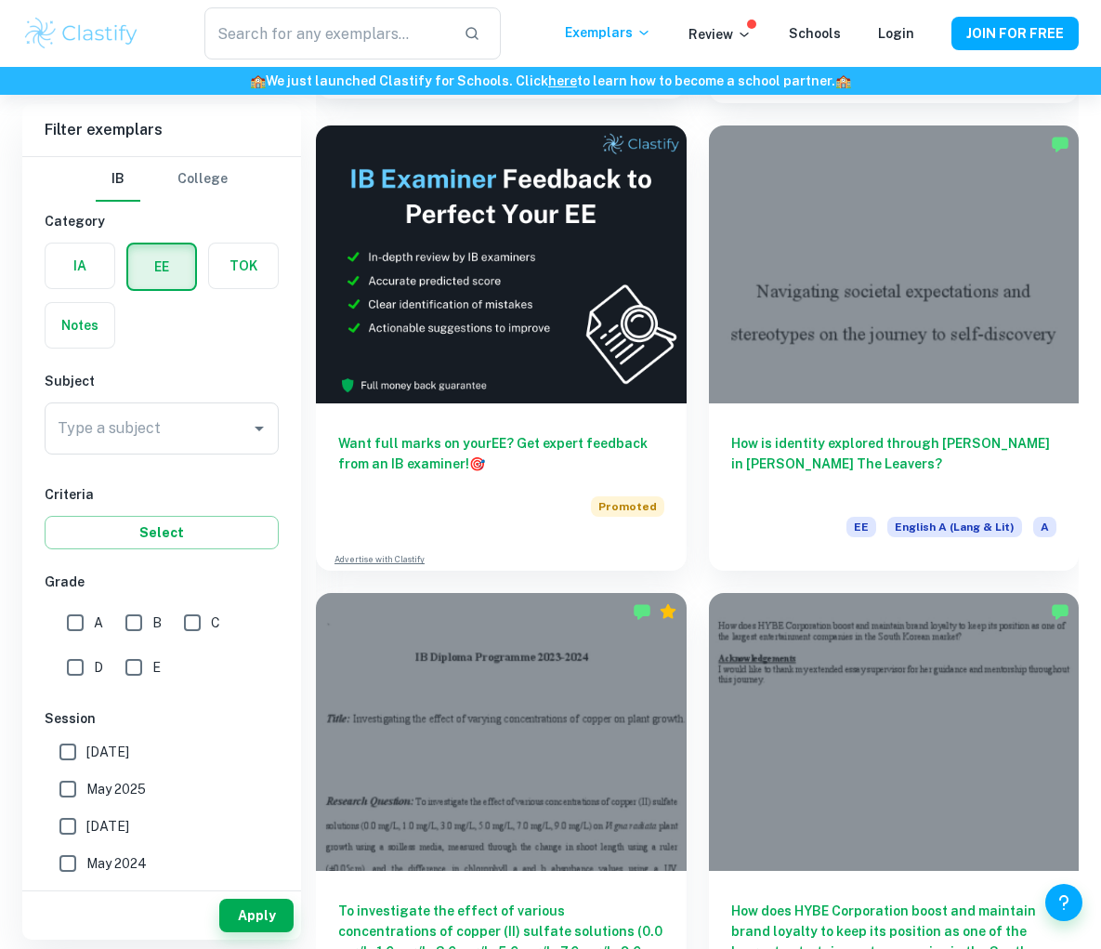
scroll to position [628, 0]
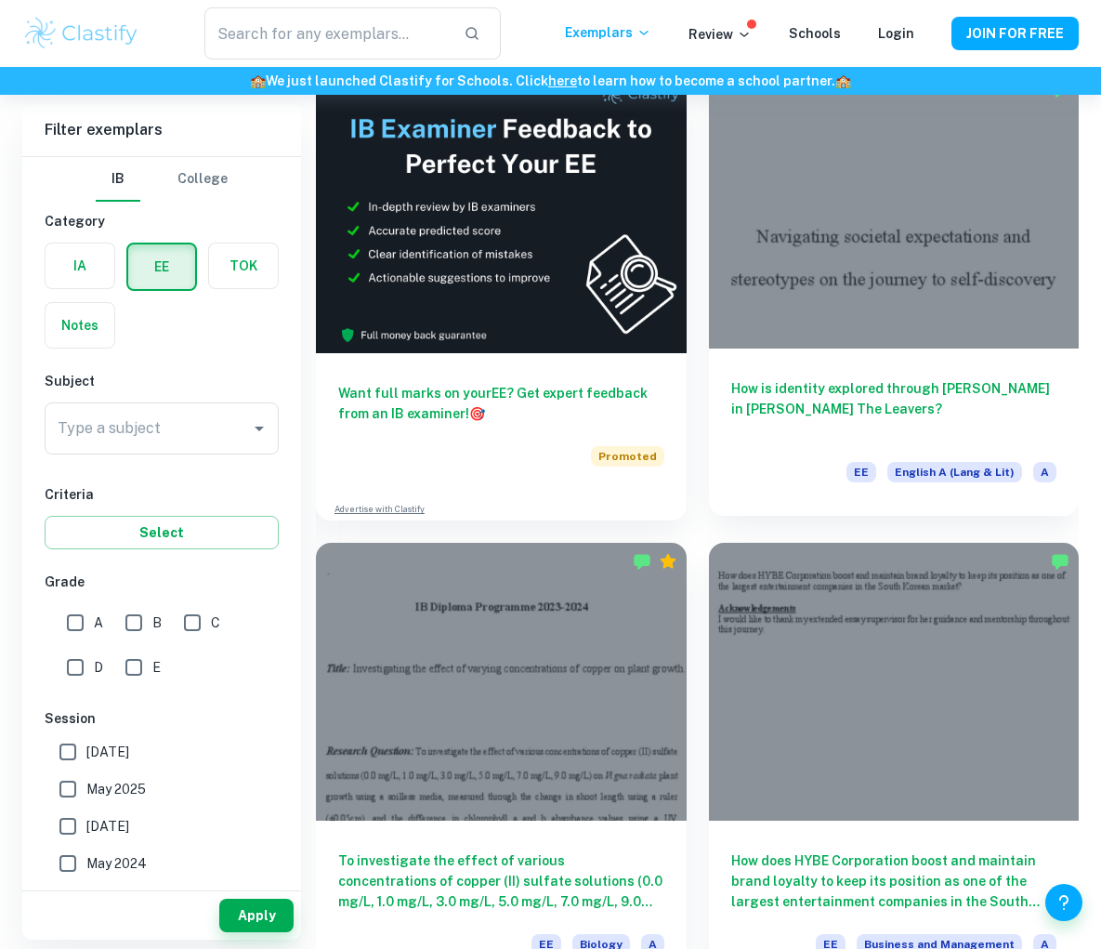
click at [776, 392] on h6 "How is identity explored through [PERSON_NAME] in [PERSON_NAME] The Leavers?" at bounding box center [894, 408] width 326 height 61
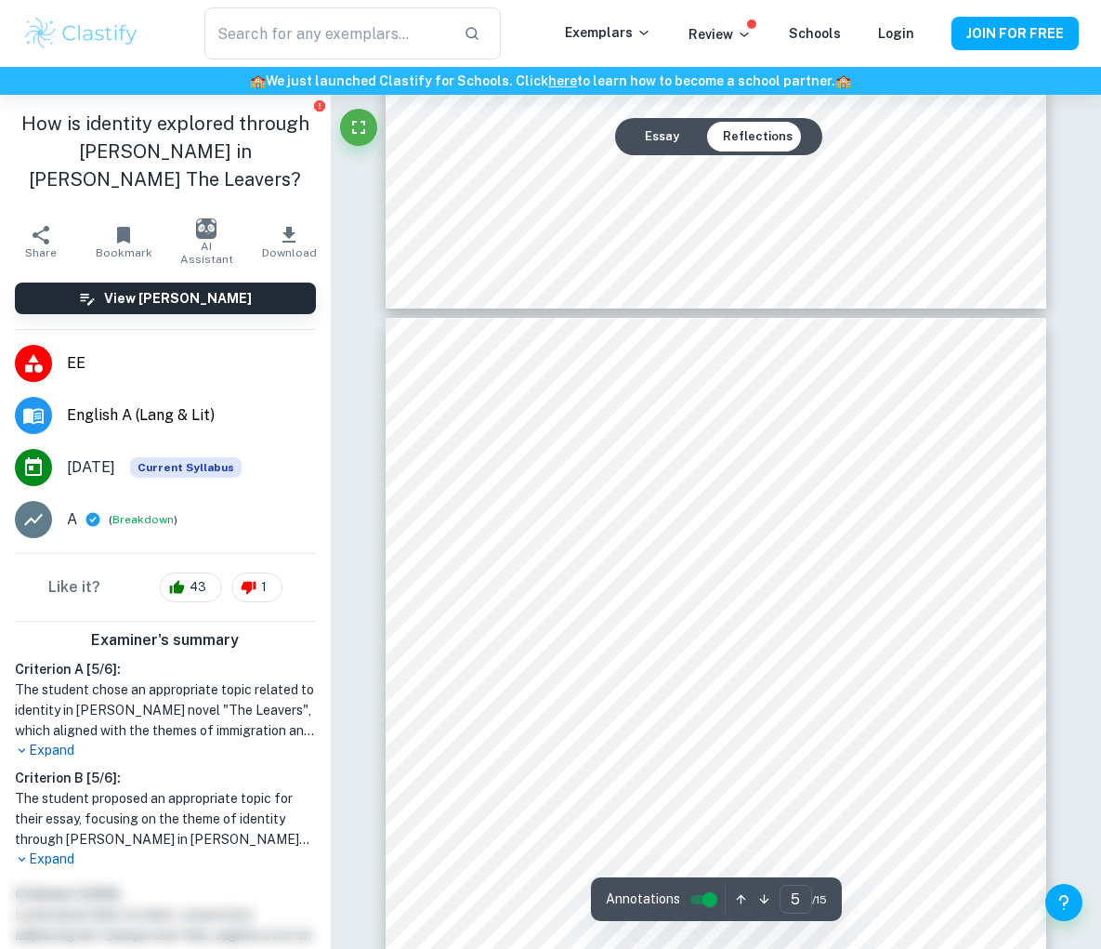
scroll to position [3783, 0]
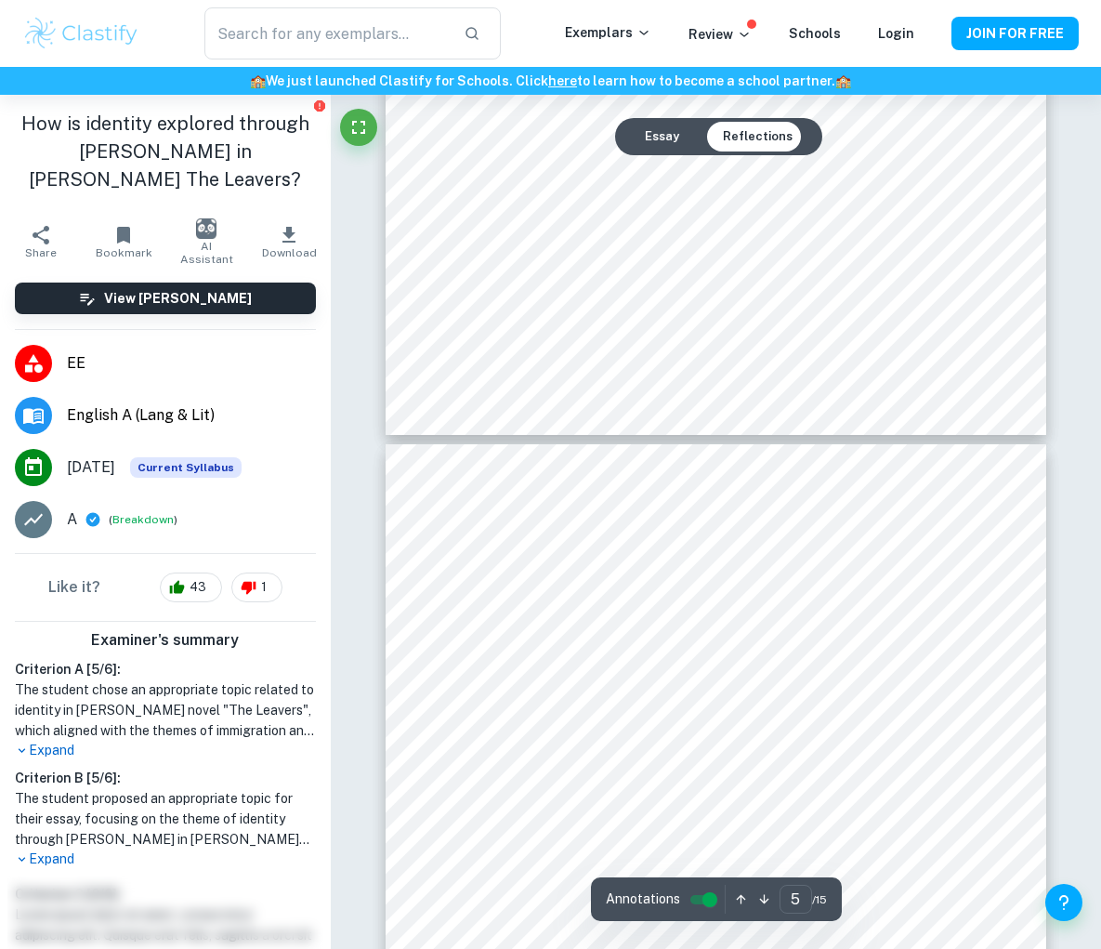
type input "6"
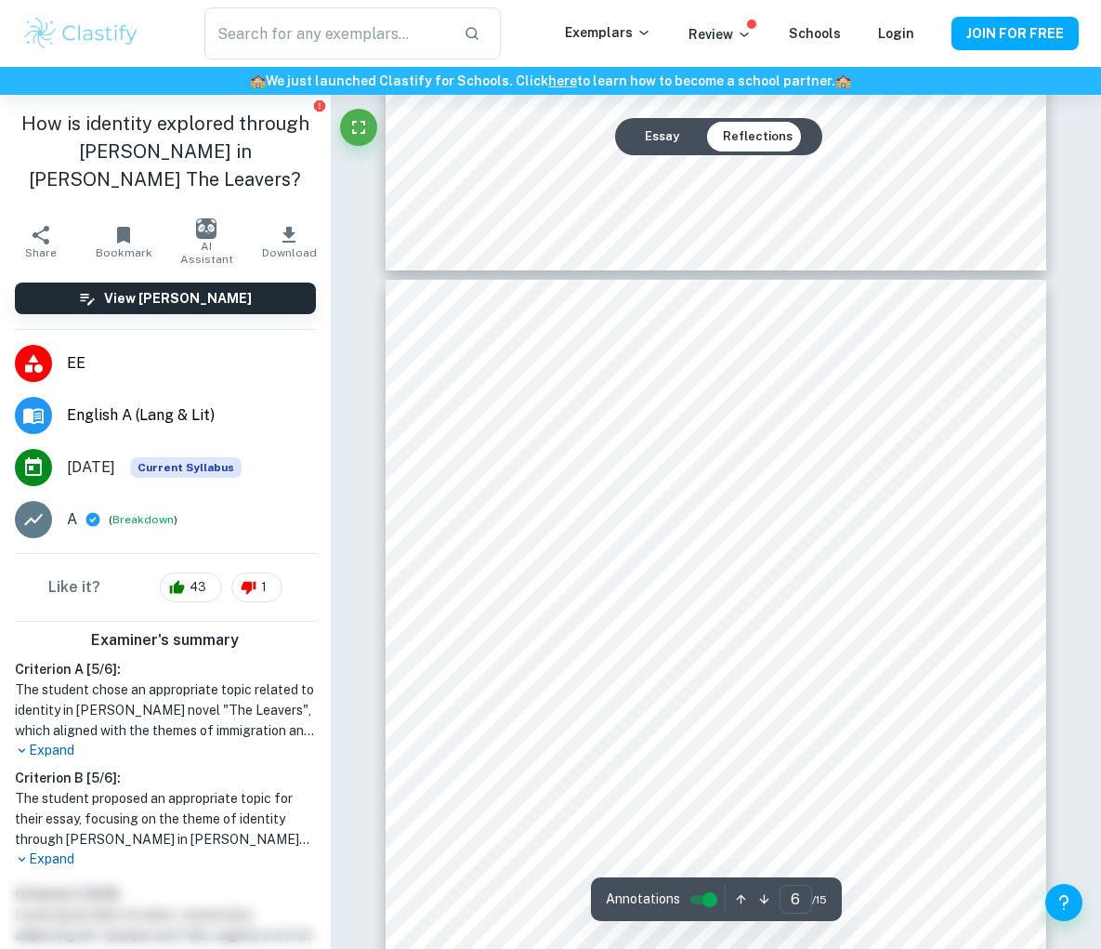
scroll to position [5113, 0]
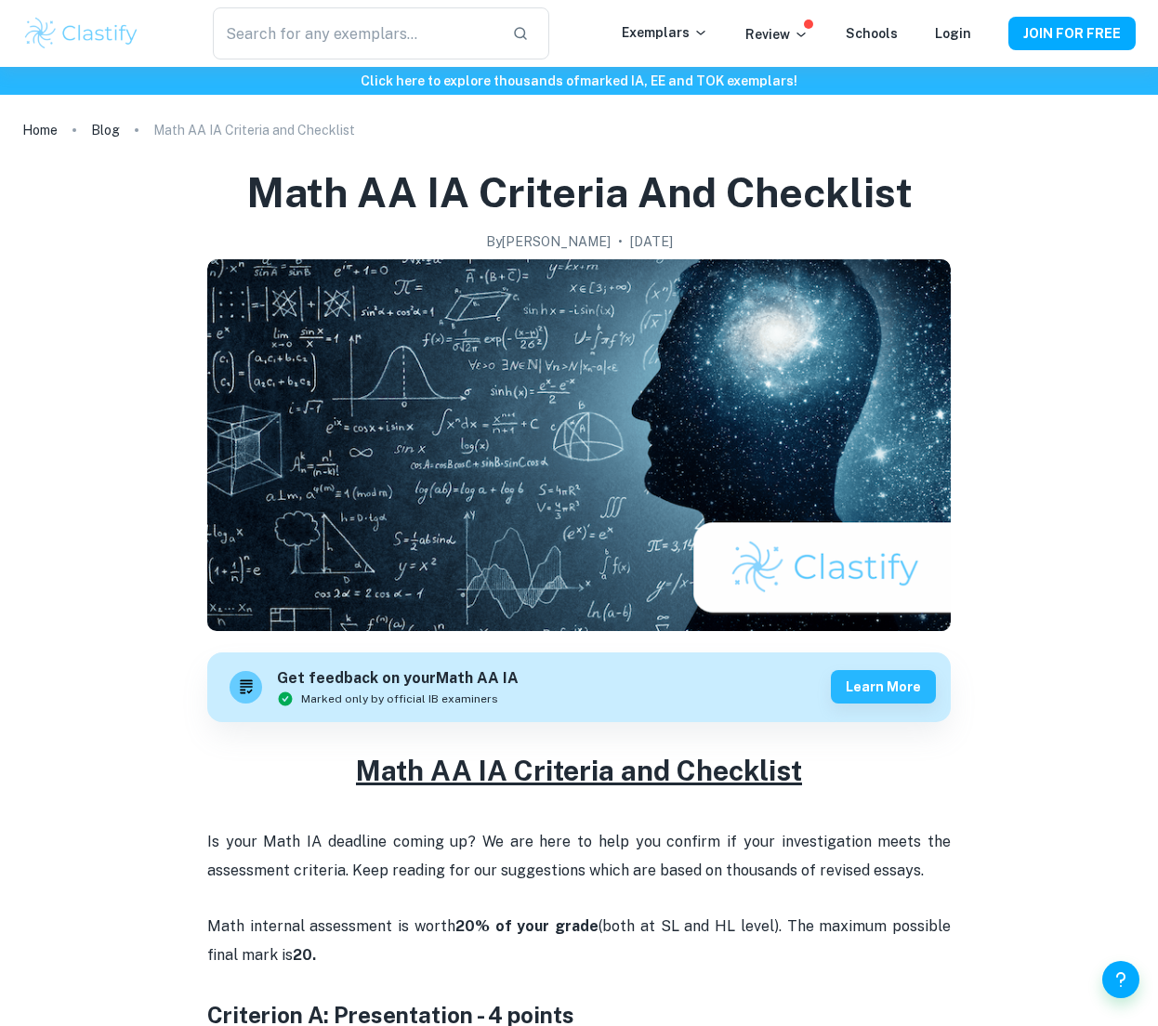
scroll to position [1698, 0]
